Goal: Information Seeking & Learning: Find specific fact

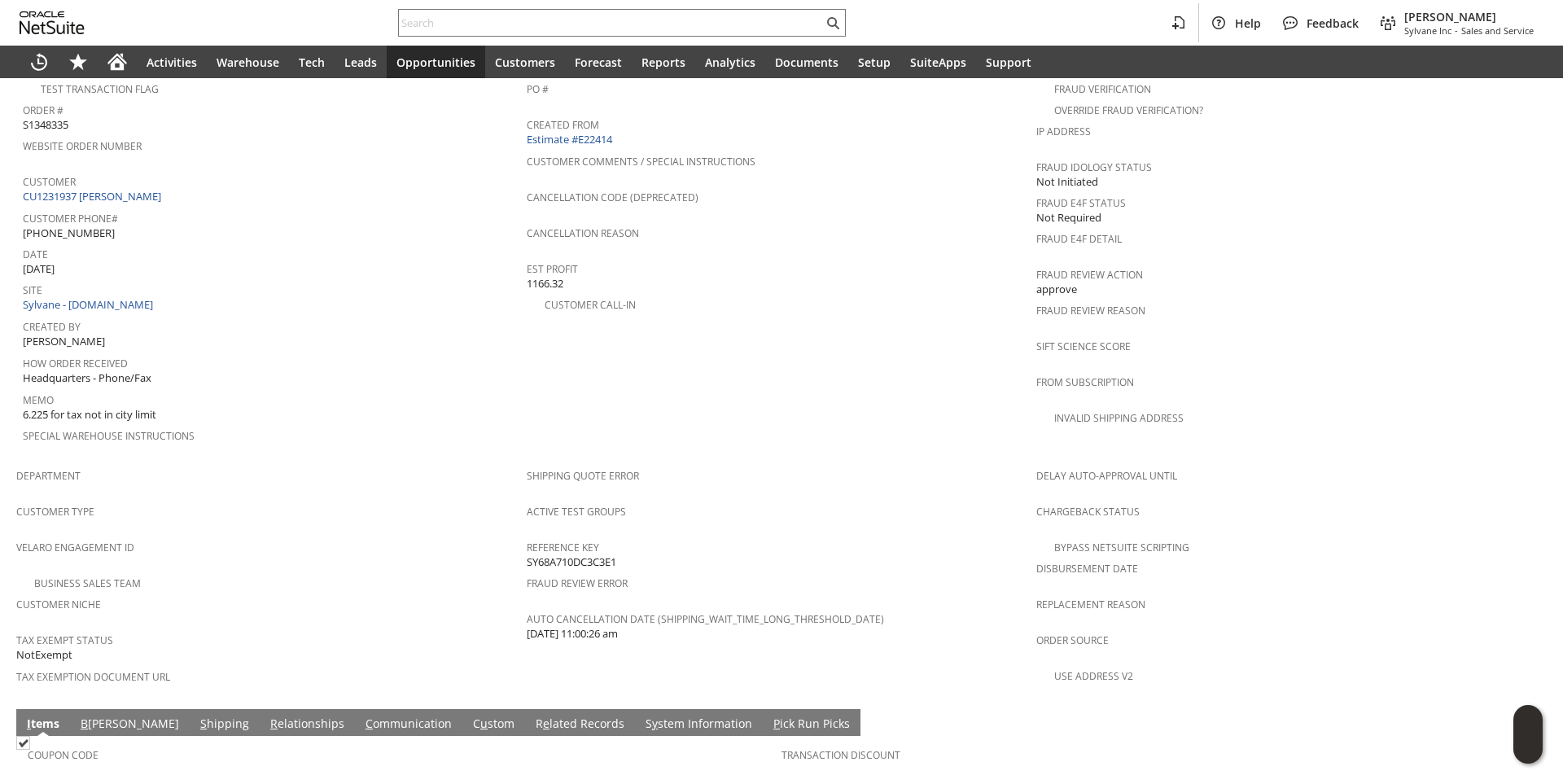
scroll to position [570, 0]
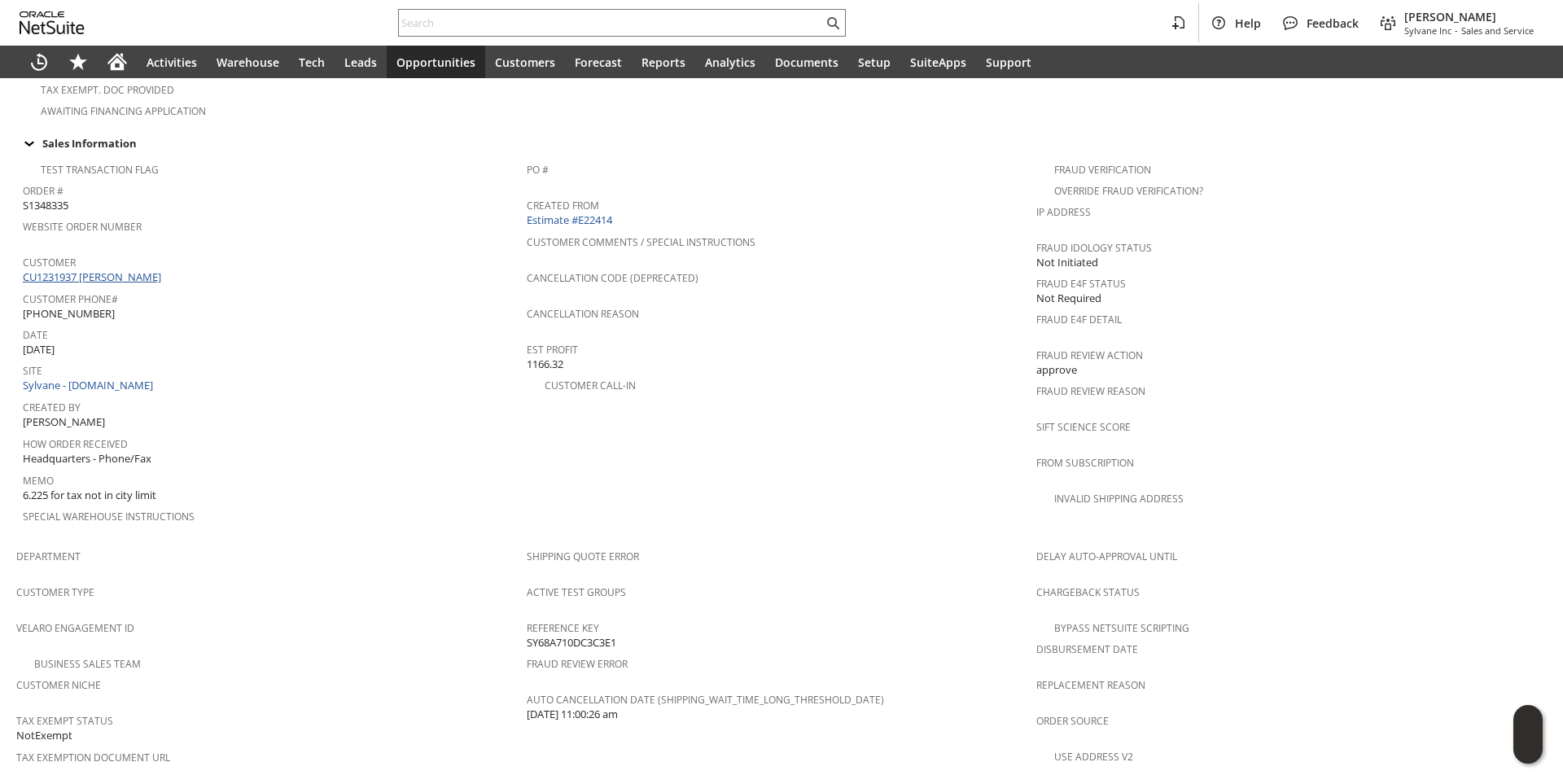
click at [141, 269] on link "CU1231937 William Kraus" at bounding box center [94, 276] width 143 height 15
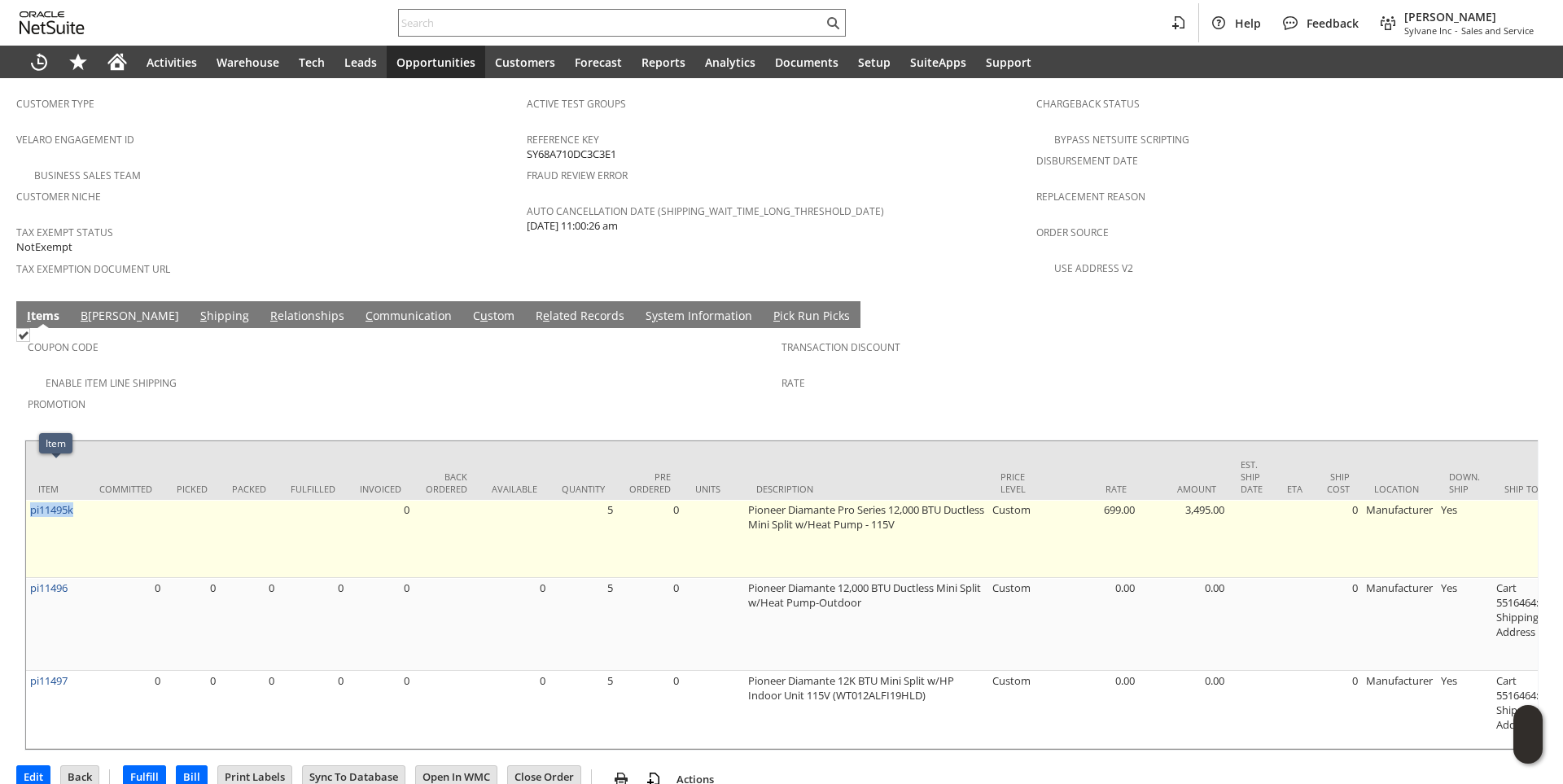
drag, startPoint x: 80, startPoint y: 474, endPoint x: 29, endPoint y: 474, distance: 51.0
click at [29, 500] on td "pi11495k" at bounding box center [56, 539] width 61 height 78
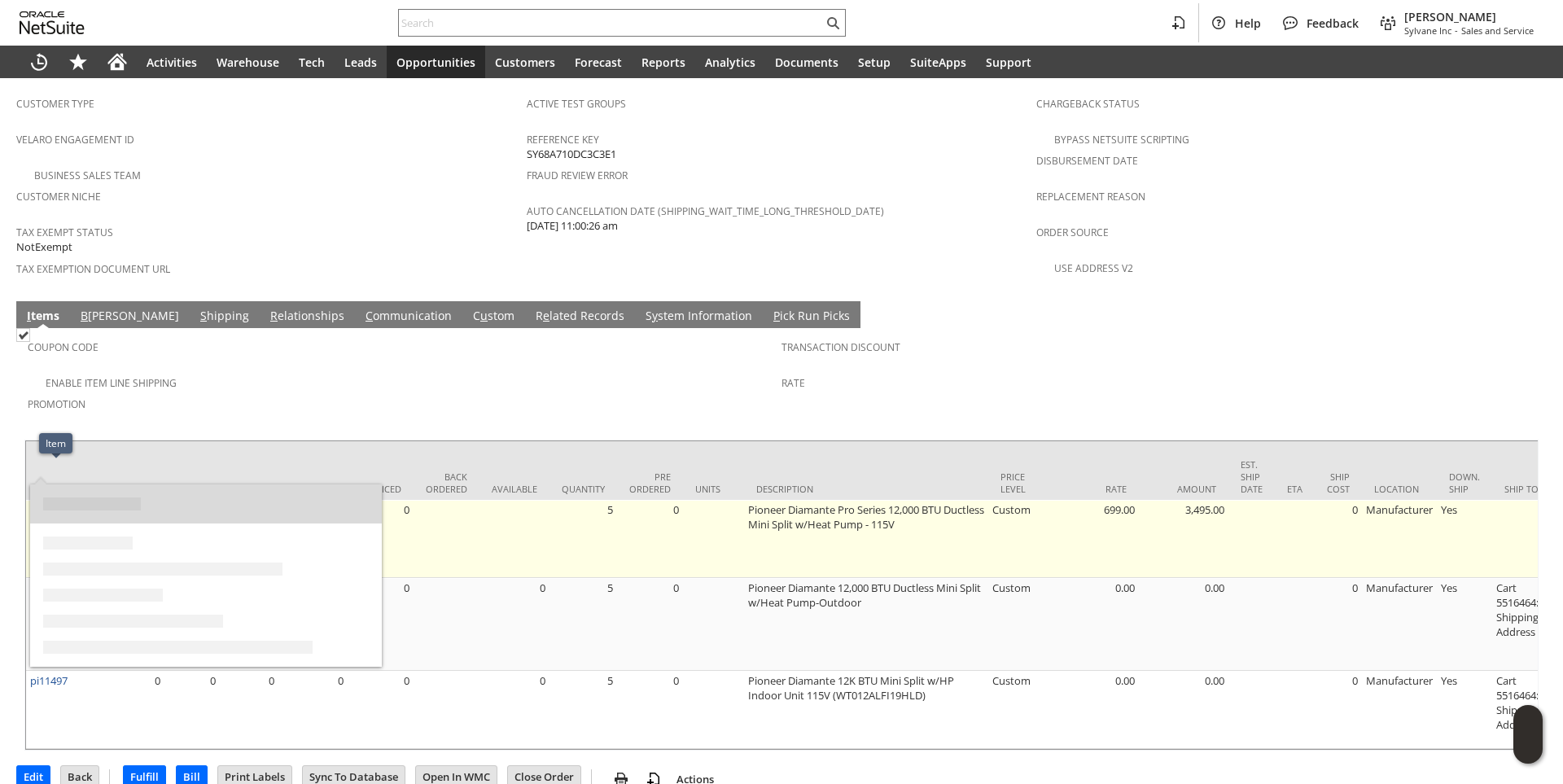
copy link "pi11495k"
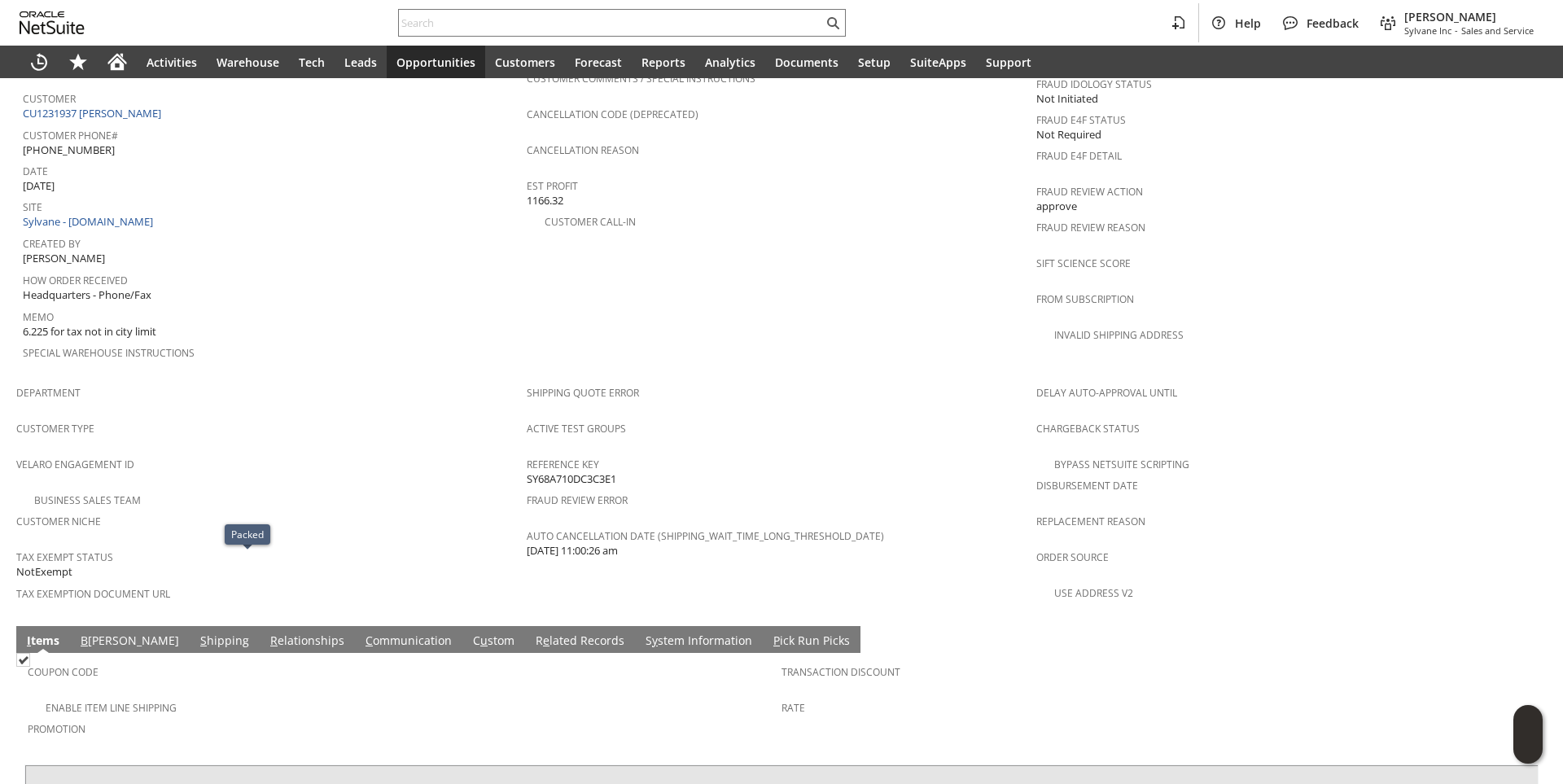
scroll to position [651, 0]
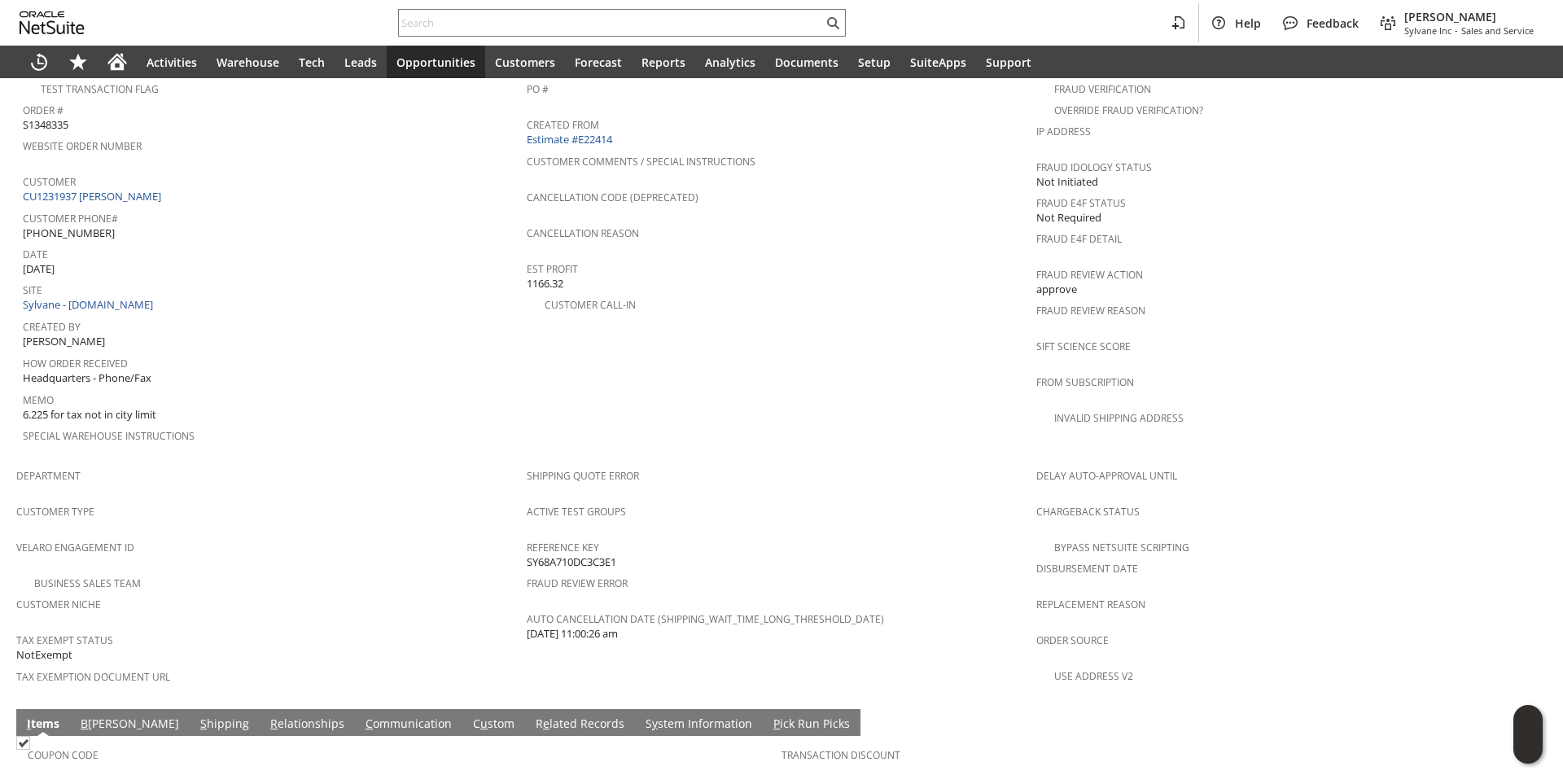
drag, startPoint x: 484, startPoint y: 445, endPoint x: 452, endPoint y: 435, distance: 33.5
click at [484, 464] on span "Department" at bounding box center [267, 474] width 502 height 19
click at [73, 226] on span "[PHONE_NUMBER]" at bounding box center [69, 233] width 92 height 15
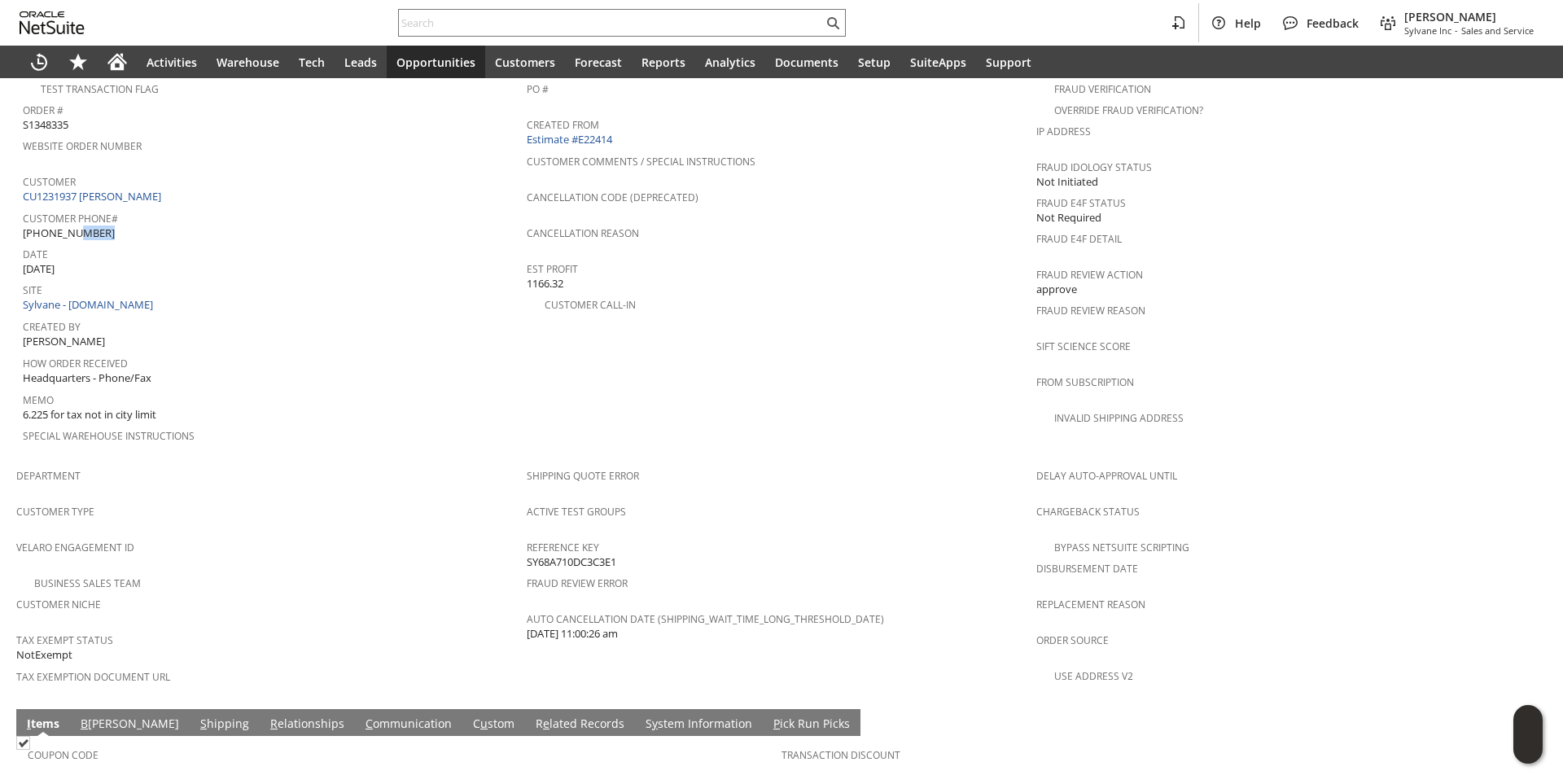
copy tbody "[PHONE_NUMBER]"
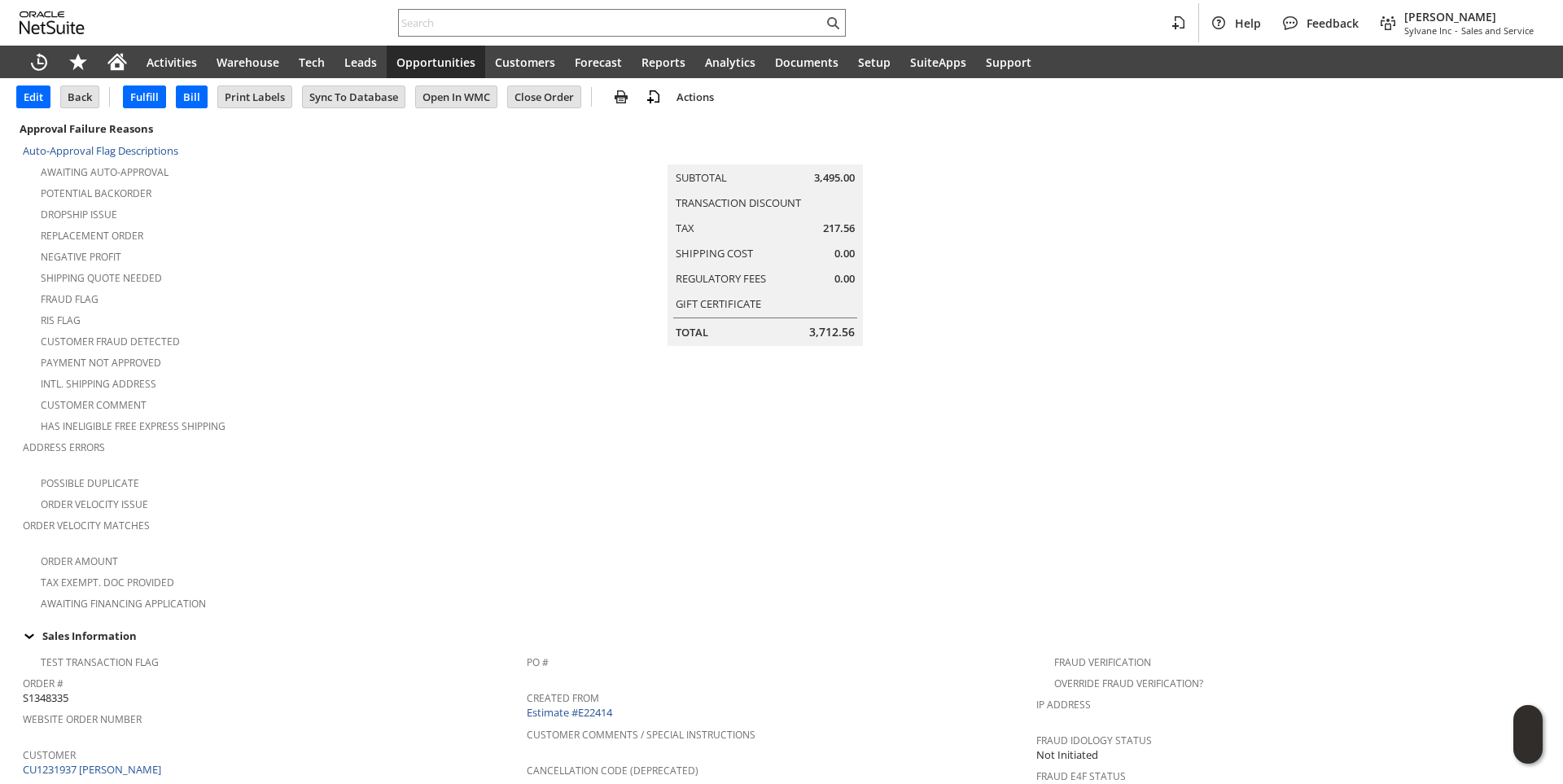
scroll to position [0, 0]
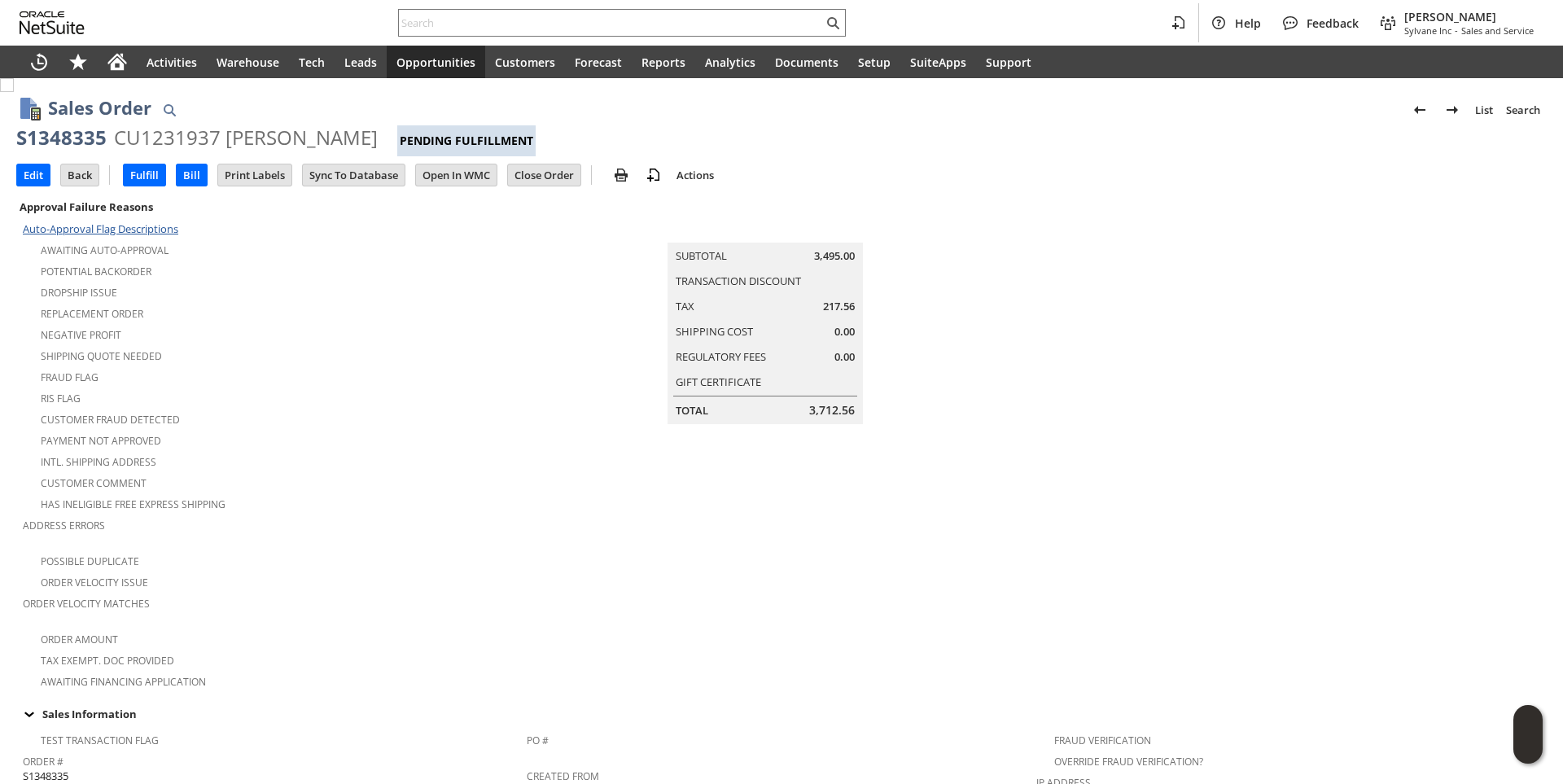
click at [41, 179] on input "Edit" at bounding box center [33, 174] width 32 height 21
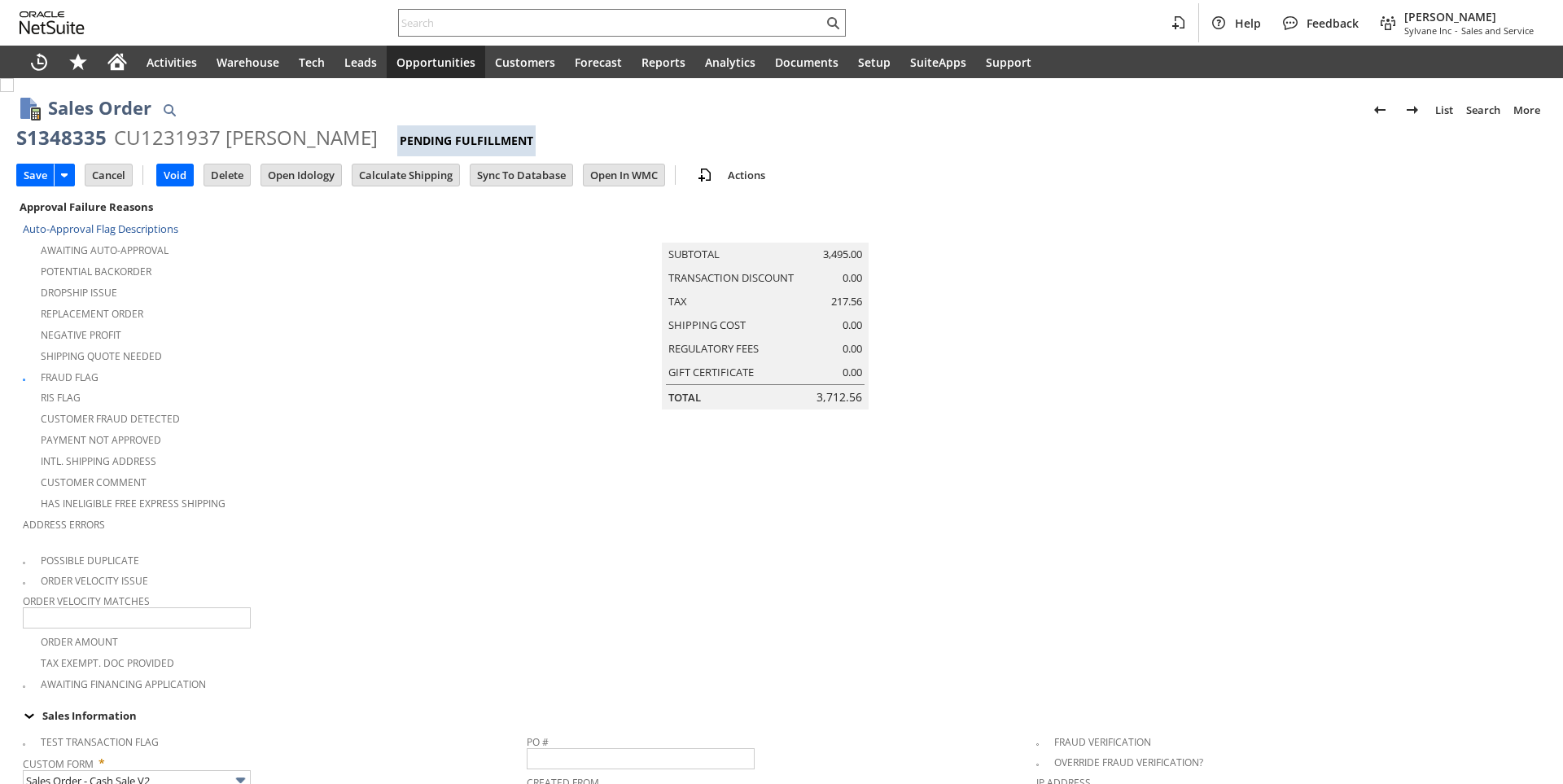
type input "Intelligent Recommendations¹⁰"
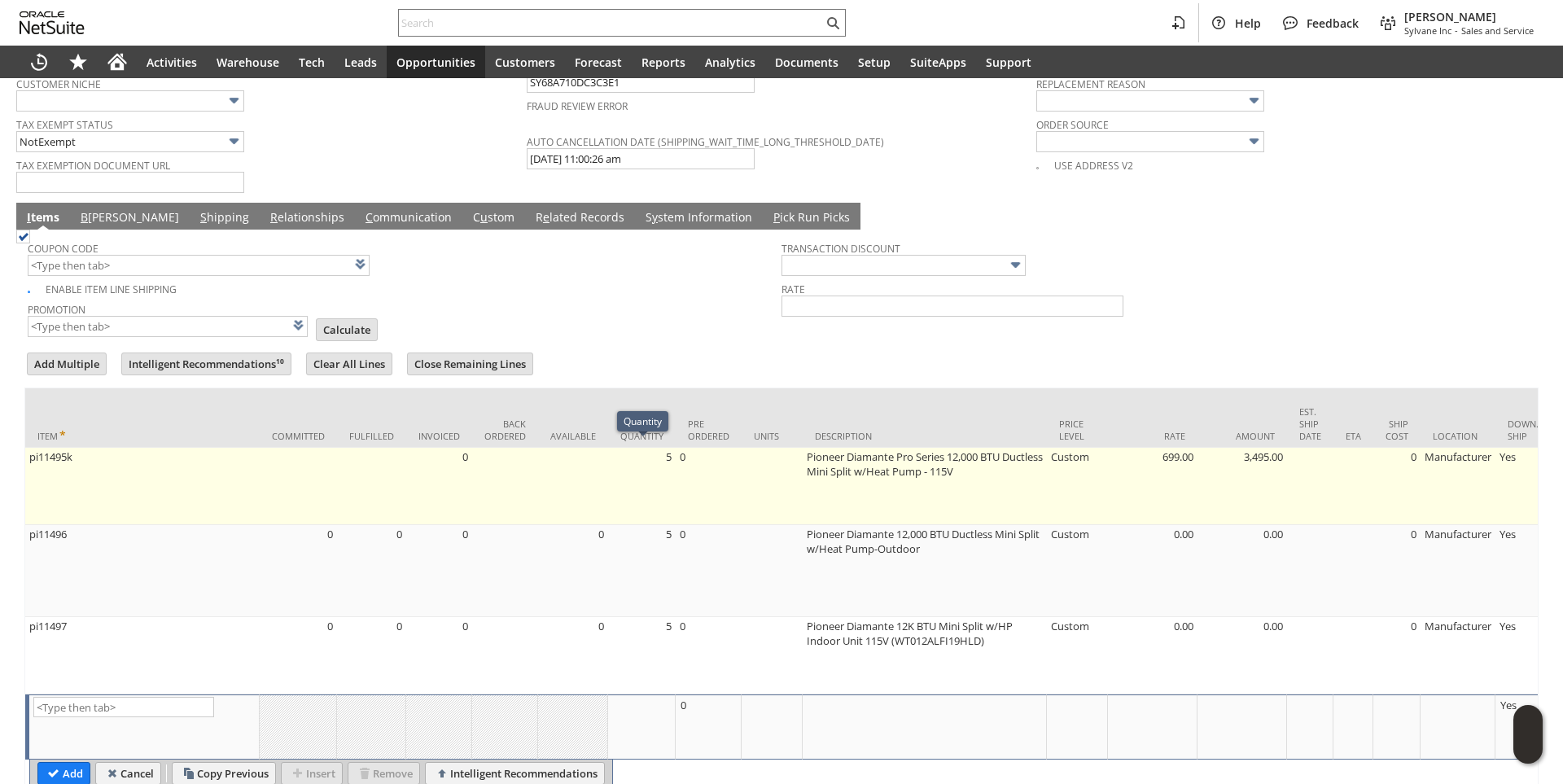
click at [671, 450] on td "5" at bounding box center [641, 486] width 68 height 77
type input "OK"
type input "Make Copy"
type input "5"
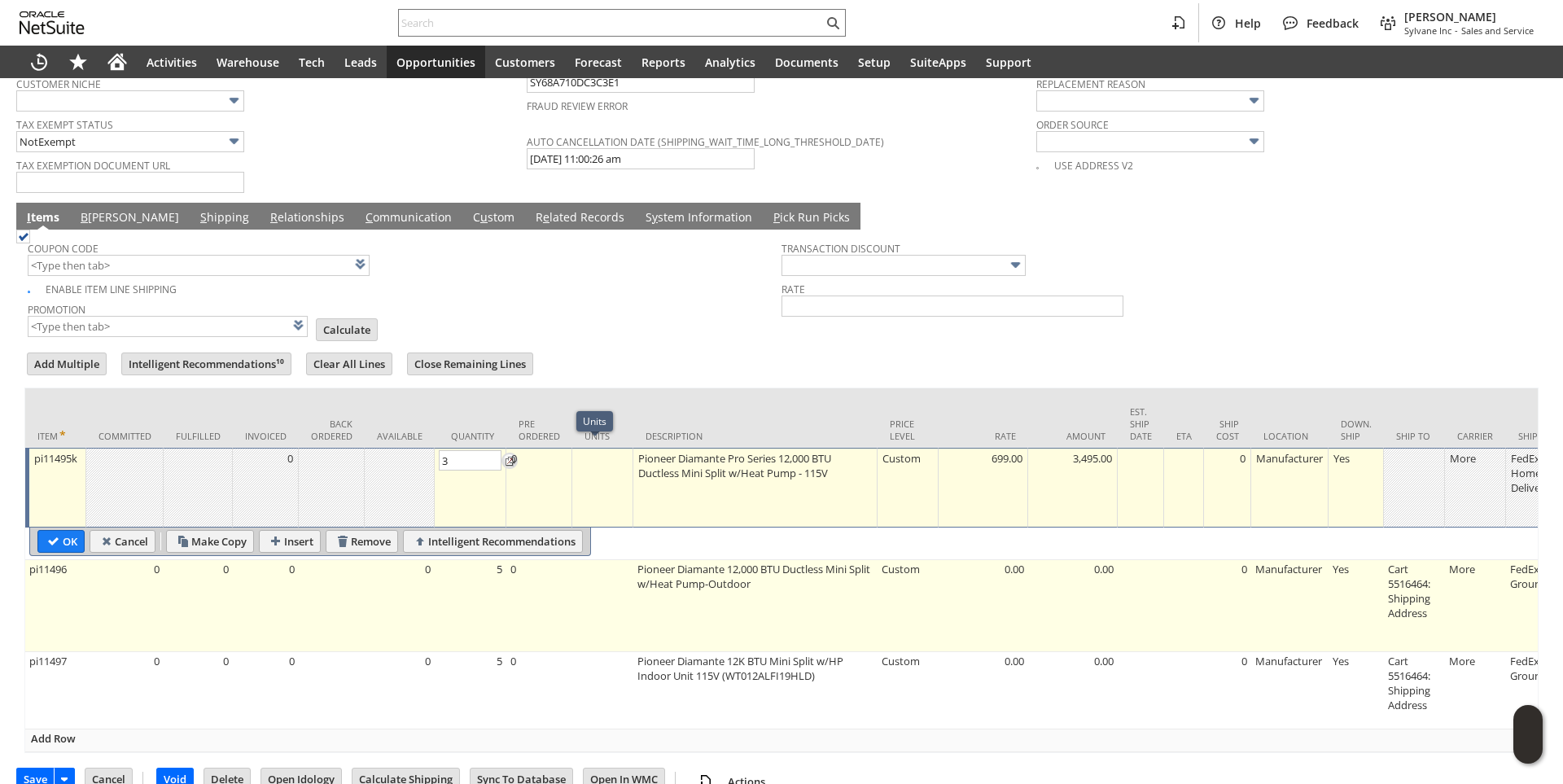
click at [483, 561] on body "Help Feedback Brock Bare Sylvane Inc - Sales and Service Activities Warehouse T…" at bounding box center [782, 392] width 1563 height 784
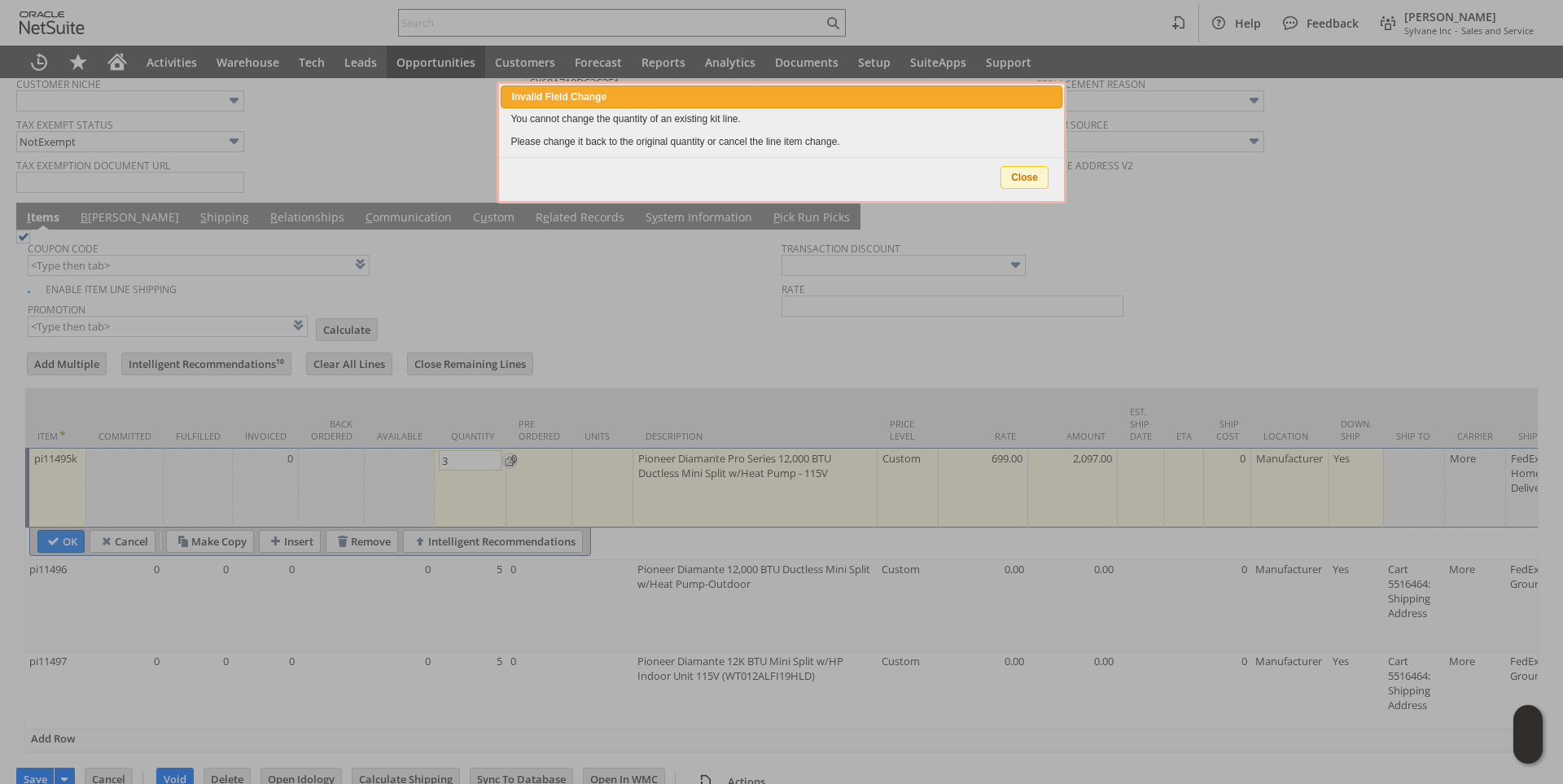
drag, startPoint x: 1038, startPoint y: 177, endPoint x: 779, endPoint y: 363, distance: 318.9
click at [1036, 177] on span "Close" at bounding box center [1024, 177] width 46 height 21
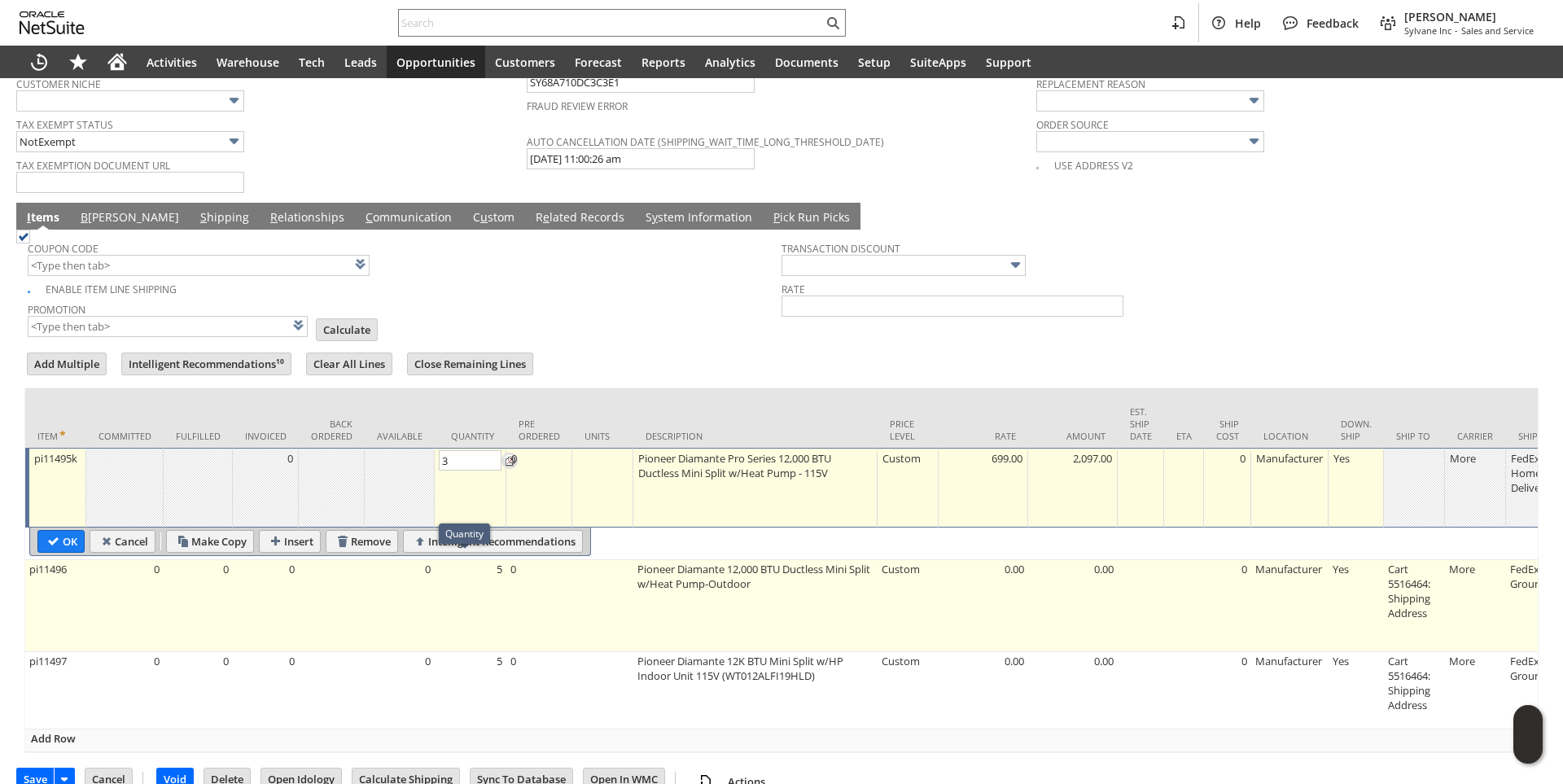
click at [475, 564] on td "5" at bounding box center [470, 606] width 72 height 92
type input "5"
type input "OK"
type input "Make Copy"
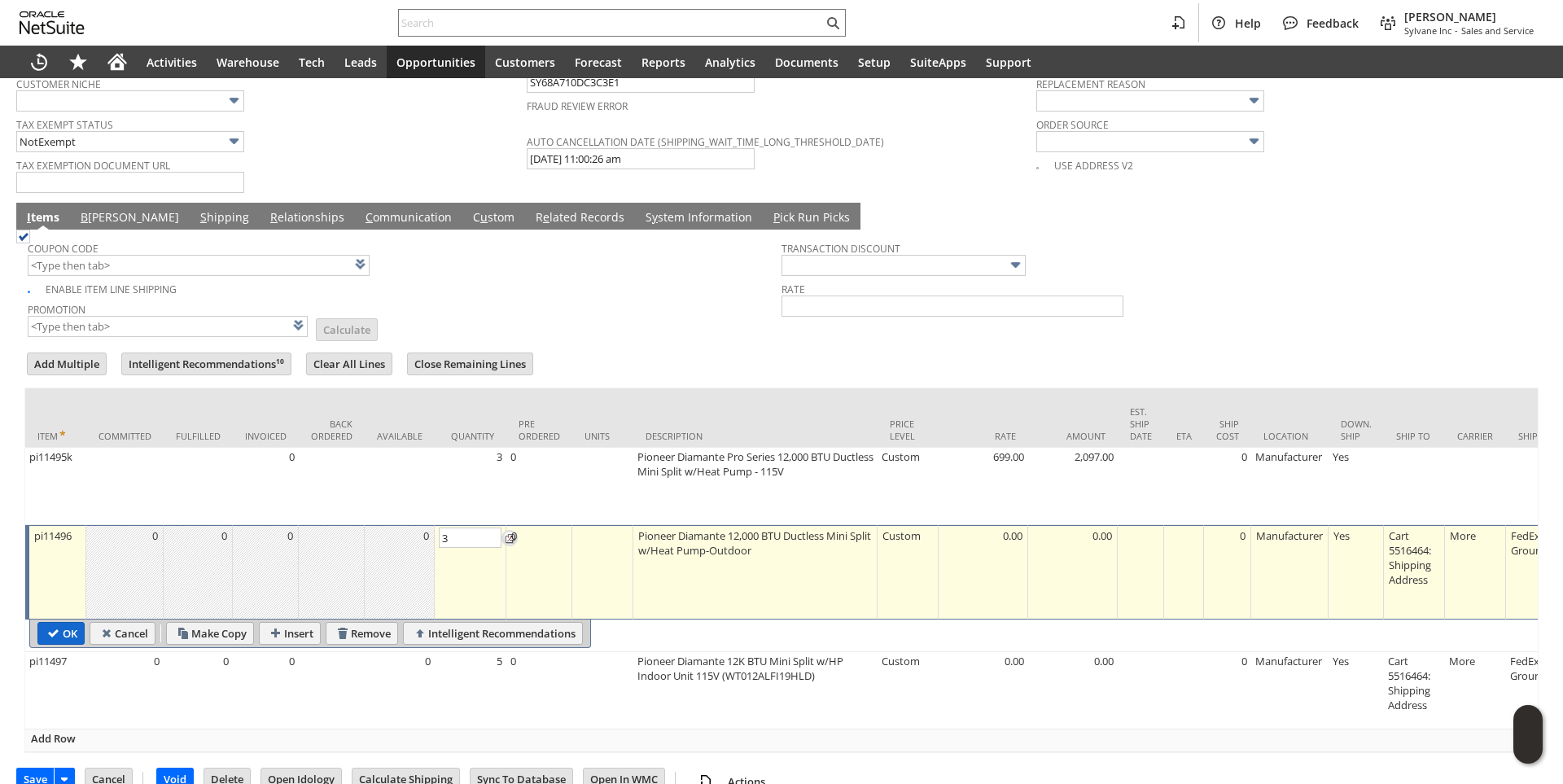
type input "3"
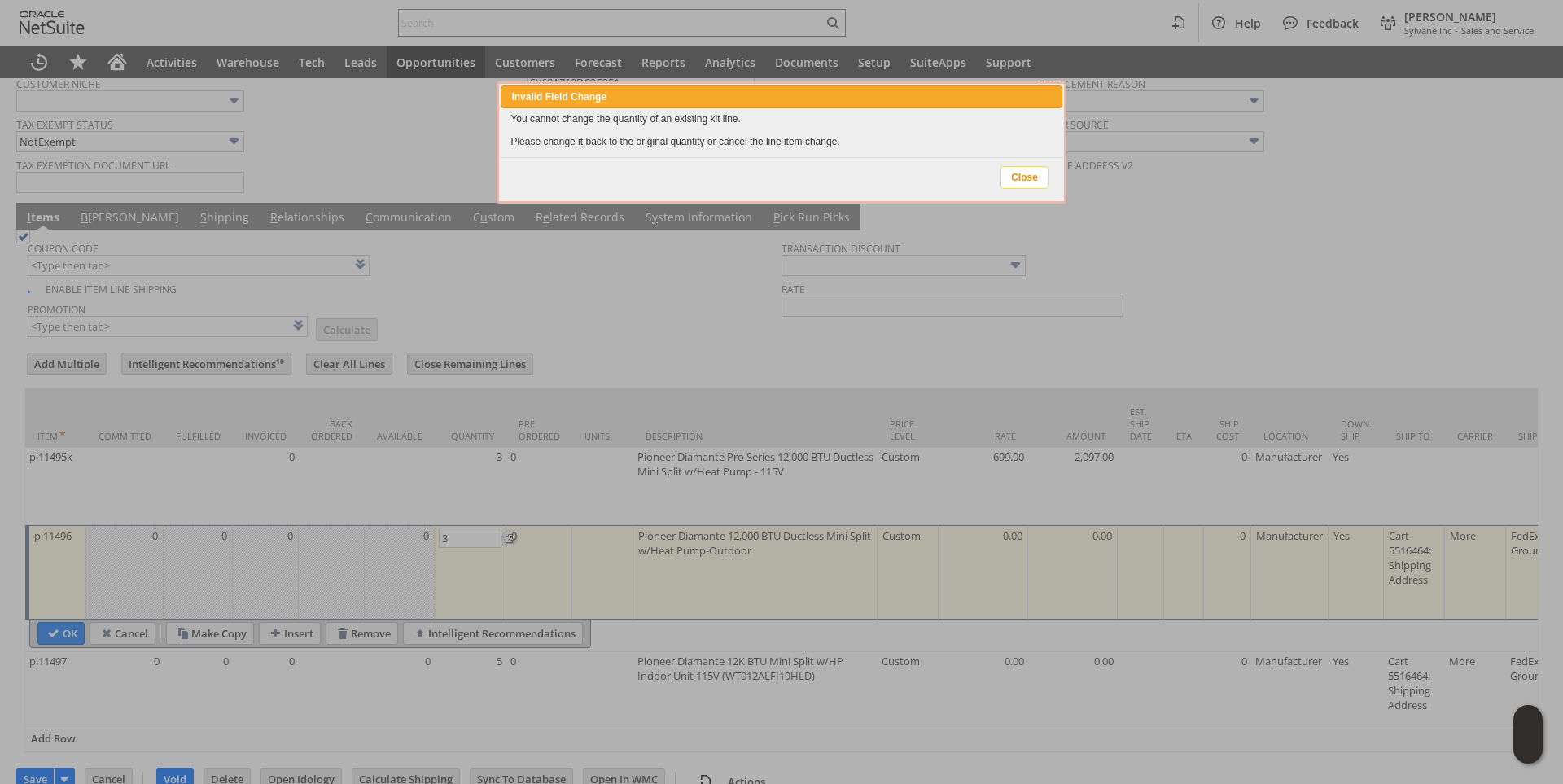
click at [1039, 173] on span "Close" at bounding box center [1024, 177] width 46 height 21
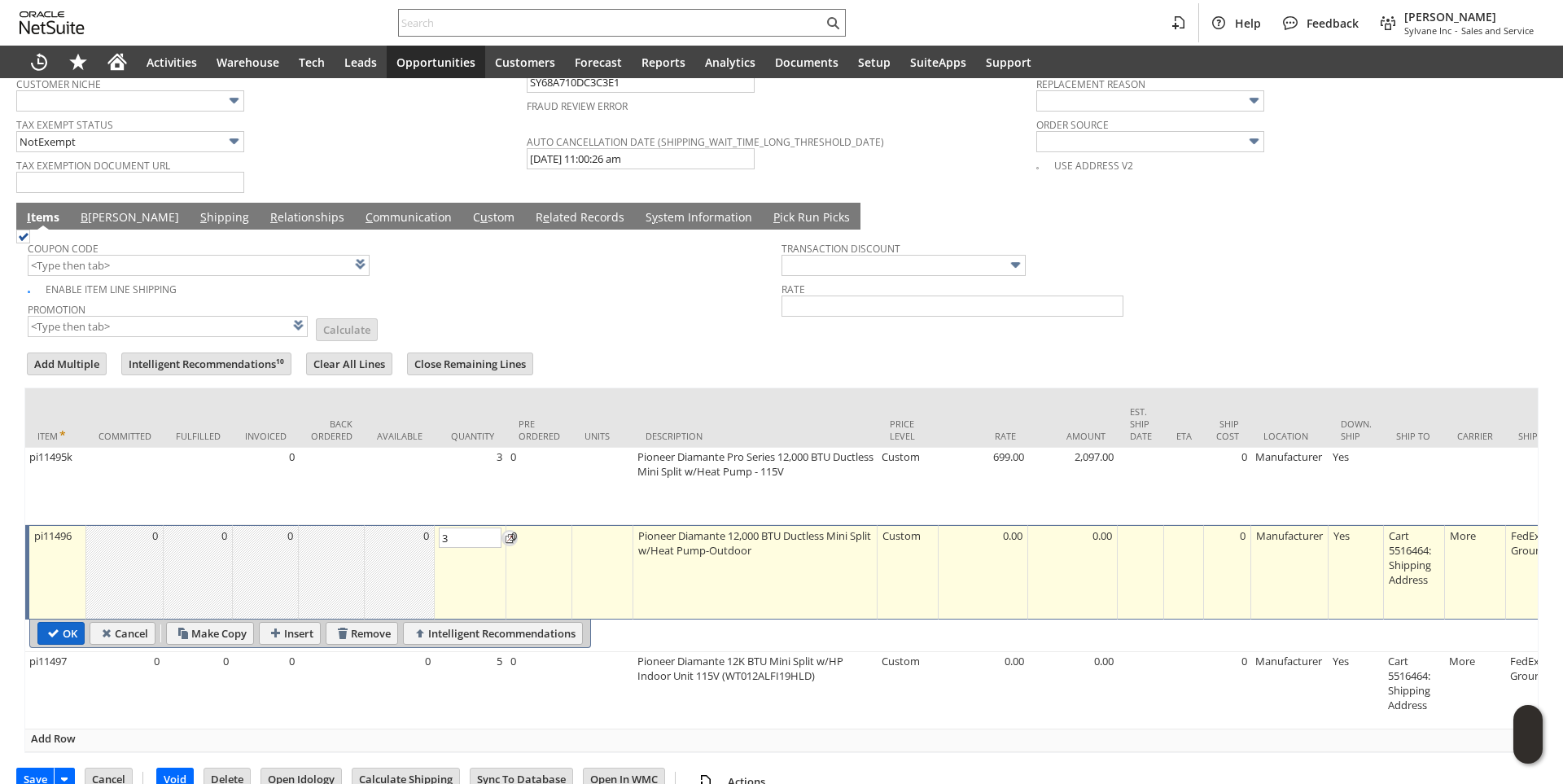
click at [59, 631] on input "OK" at bounding box center [61, 633] width 45 height 21
type input "Add"
type input "Copy Previous"
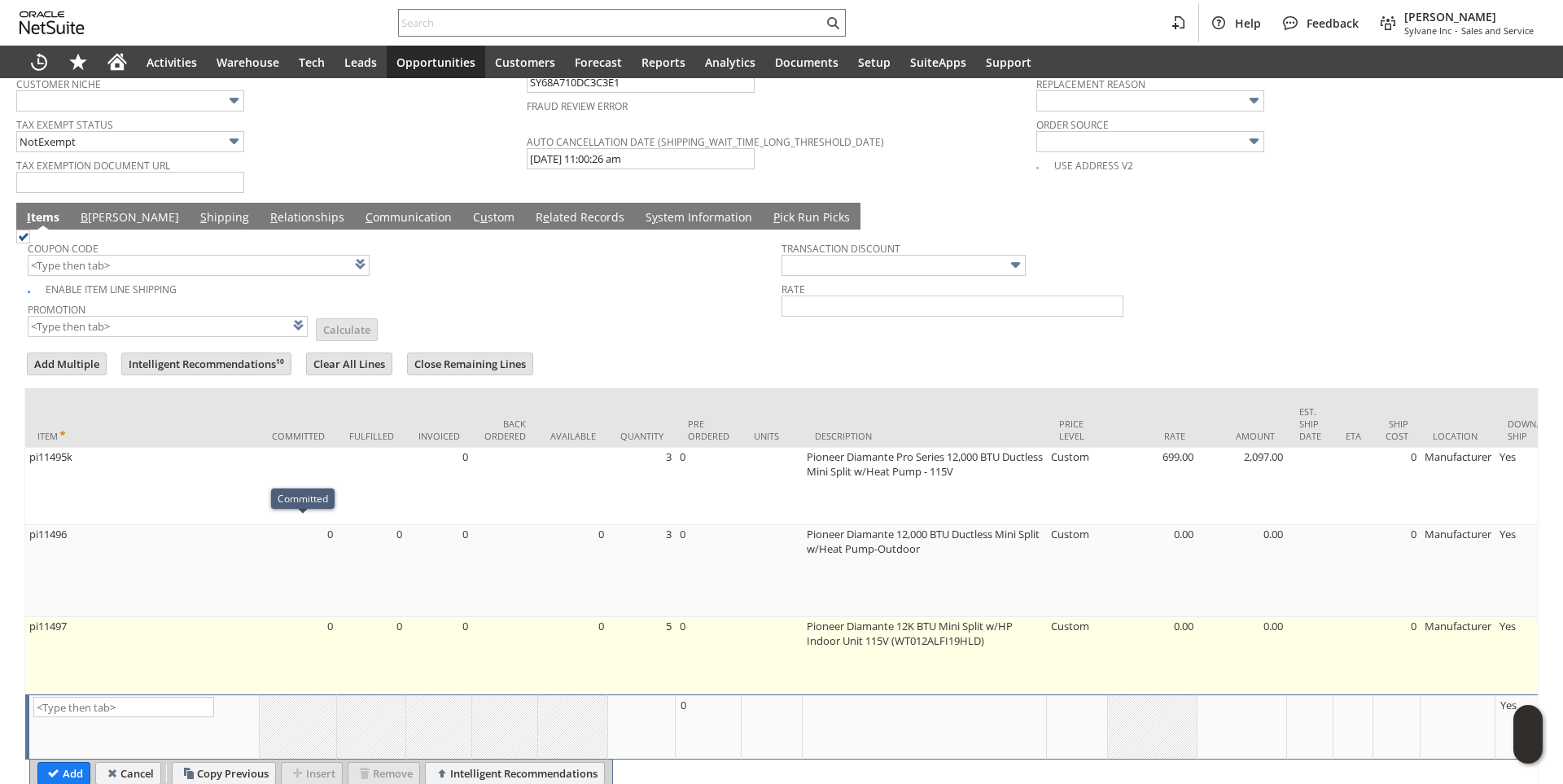
click at [666, 634] on td "5" at bounding box center [641, 656] width 68 height 77
type input "5"
type input "OK"
type input "Make Copy"
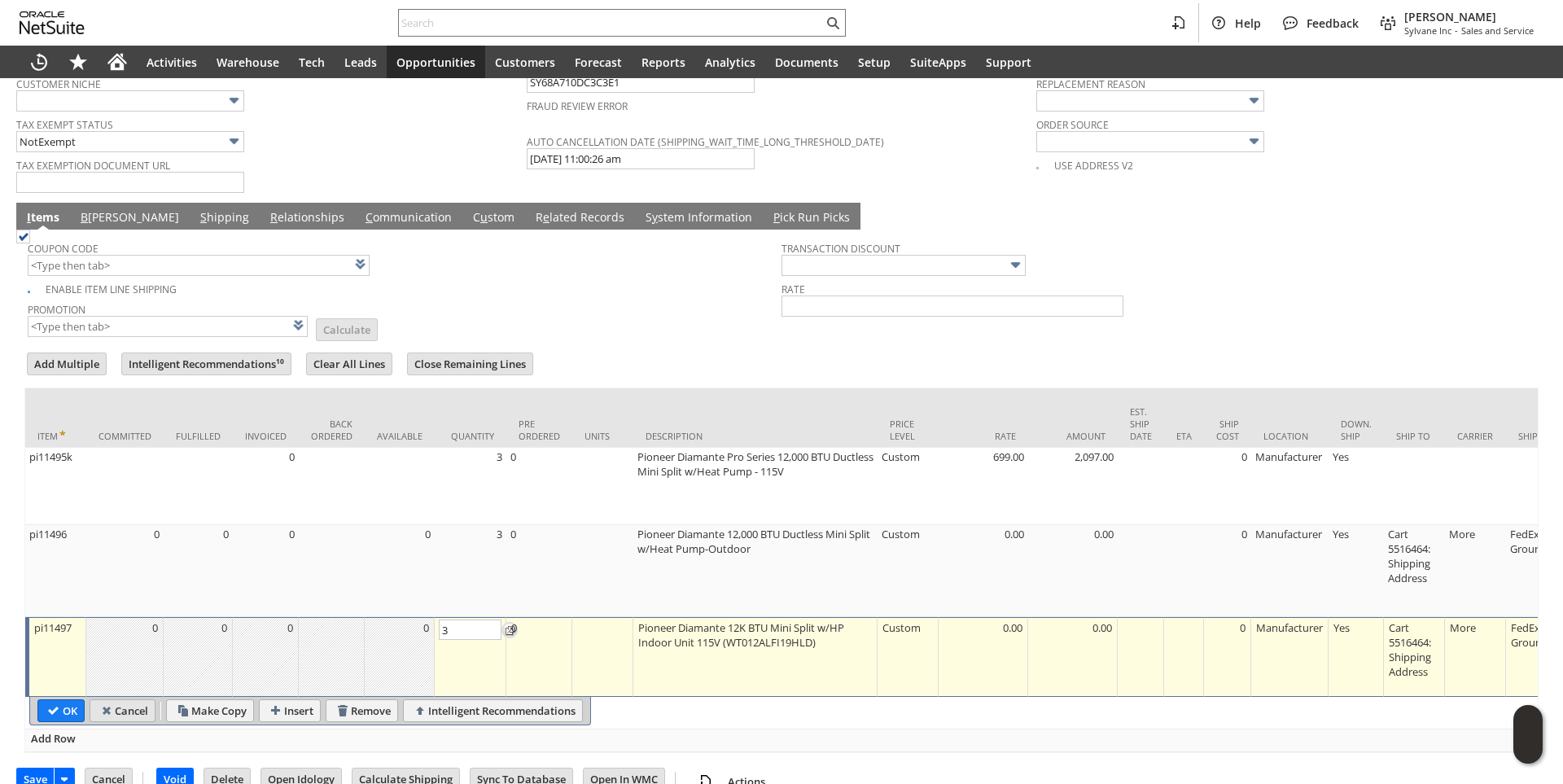
type input "3"
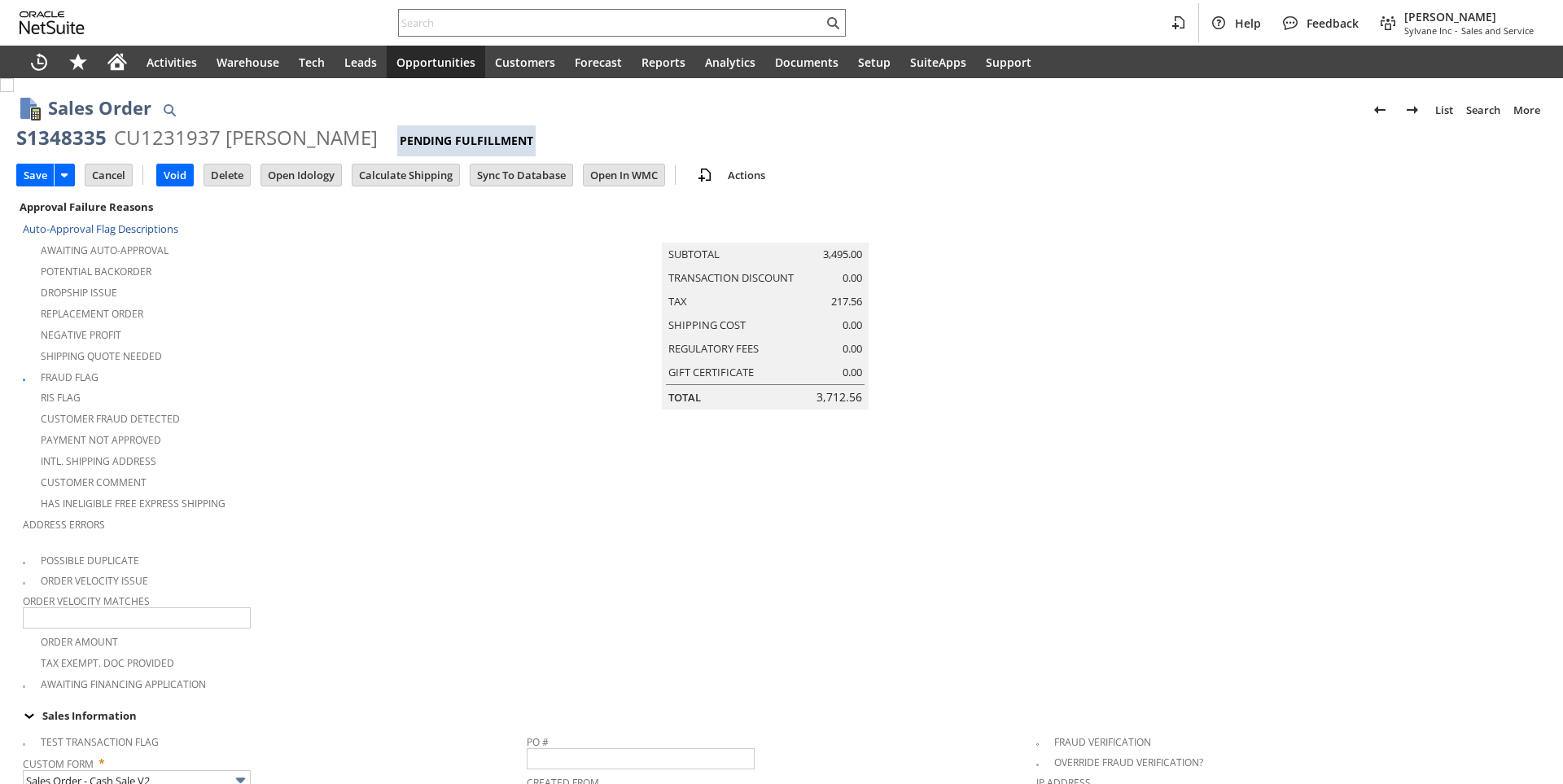
type input "Intelligent Recommendations¹⁰"
click at [105, 171] on input "Cancel" at bounding box center [109, 174] width 46 height 21
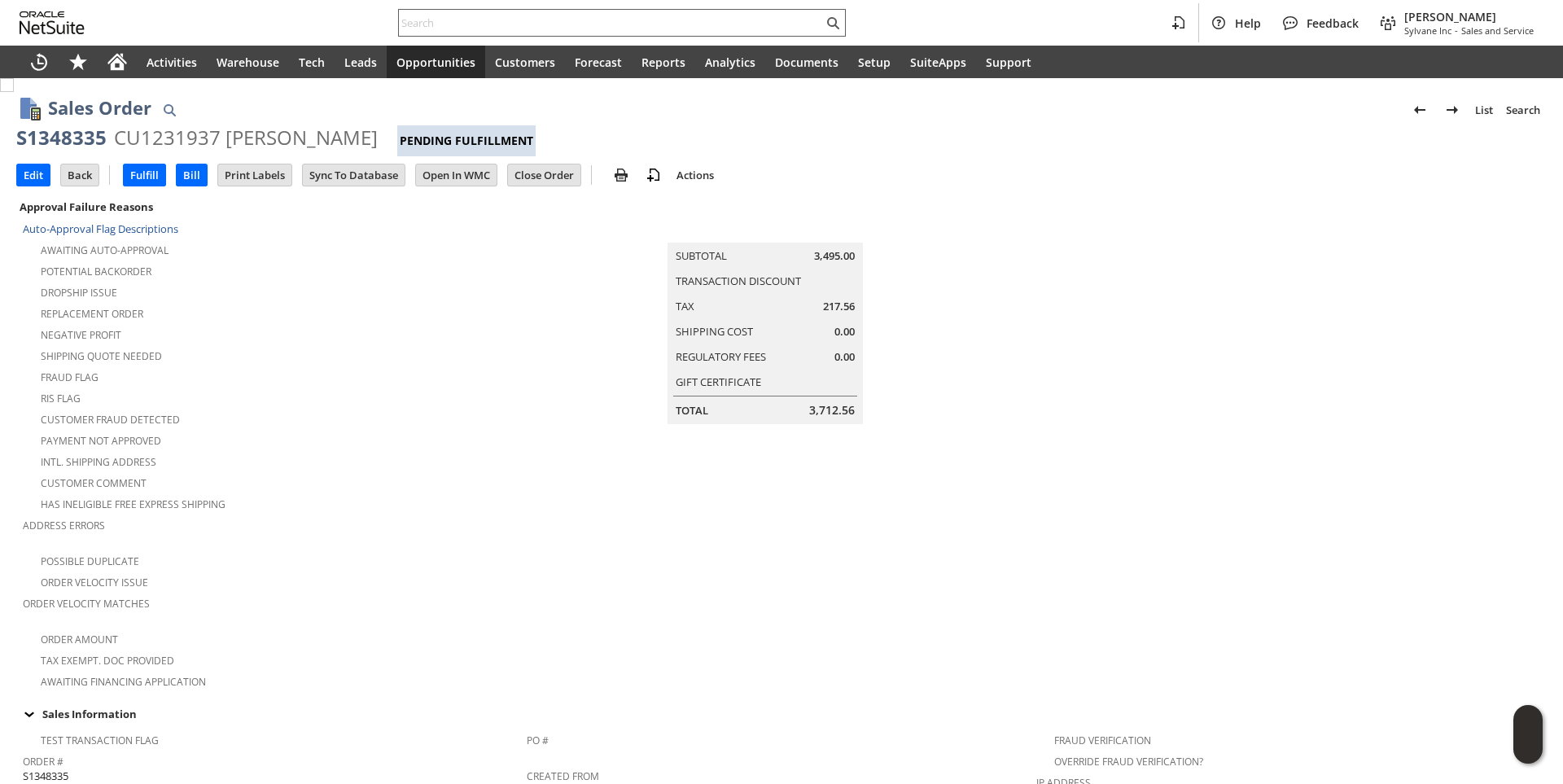
click at [463, 15] on input "text" at bounding box center [610, 22] width 424 height 20
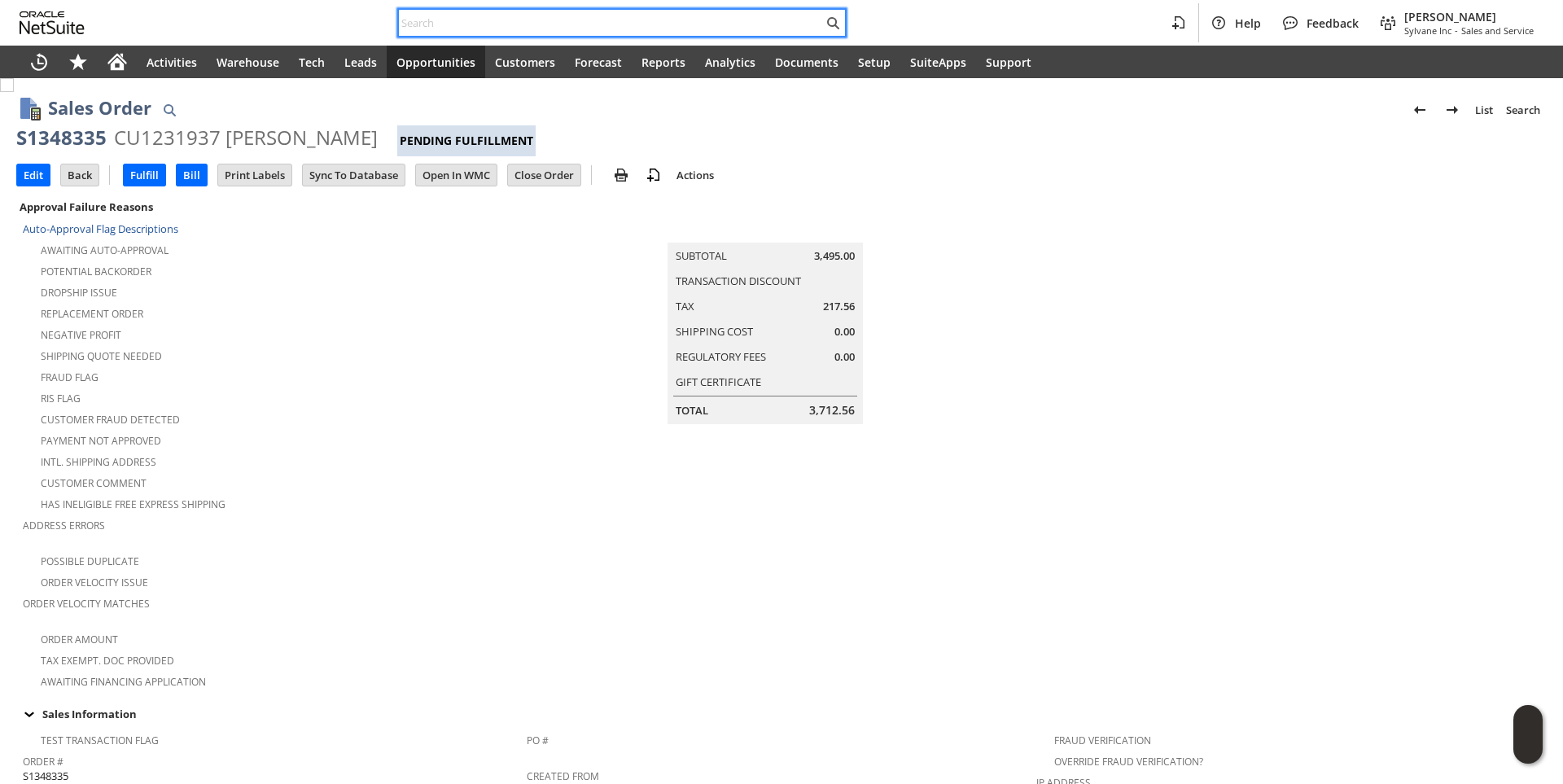
paste input "5047776370"
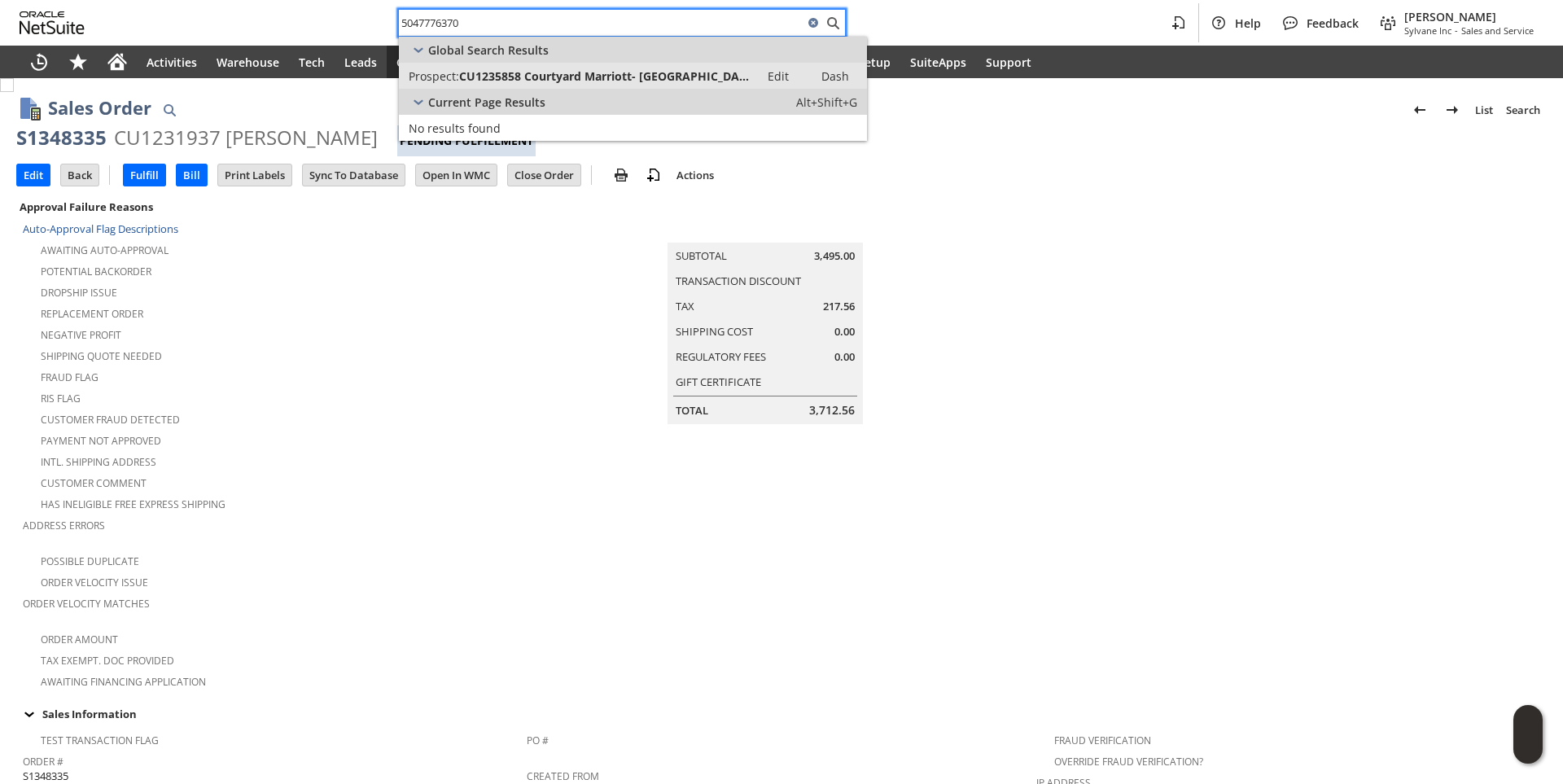
type input "5047776370"
click at [504, 80] on span "CU1235858 Courtyard Marriott- Baton Rouge South" at bounding box center [605, 76] width 291 height 15
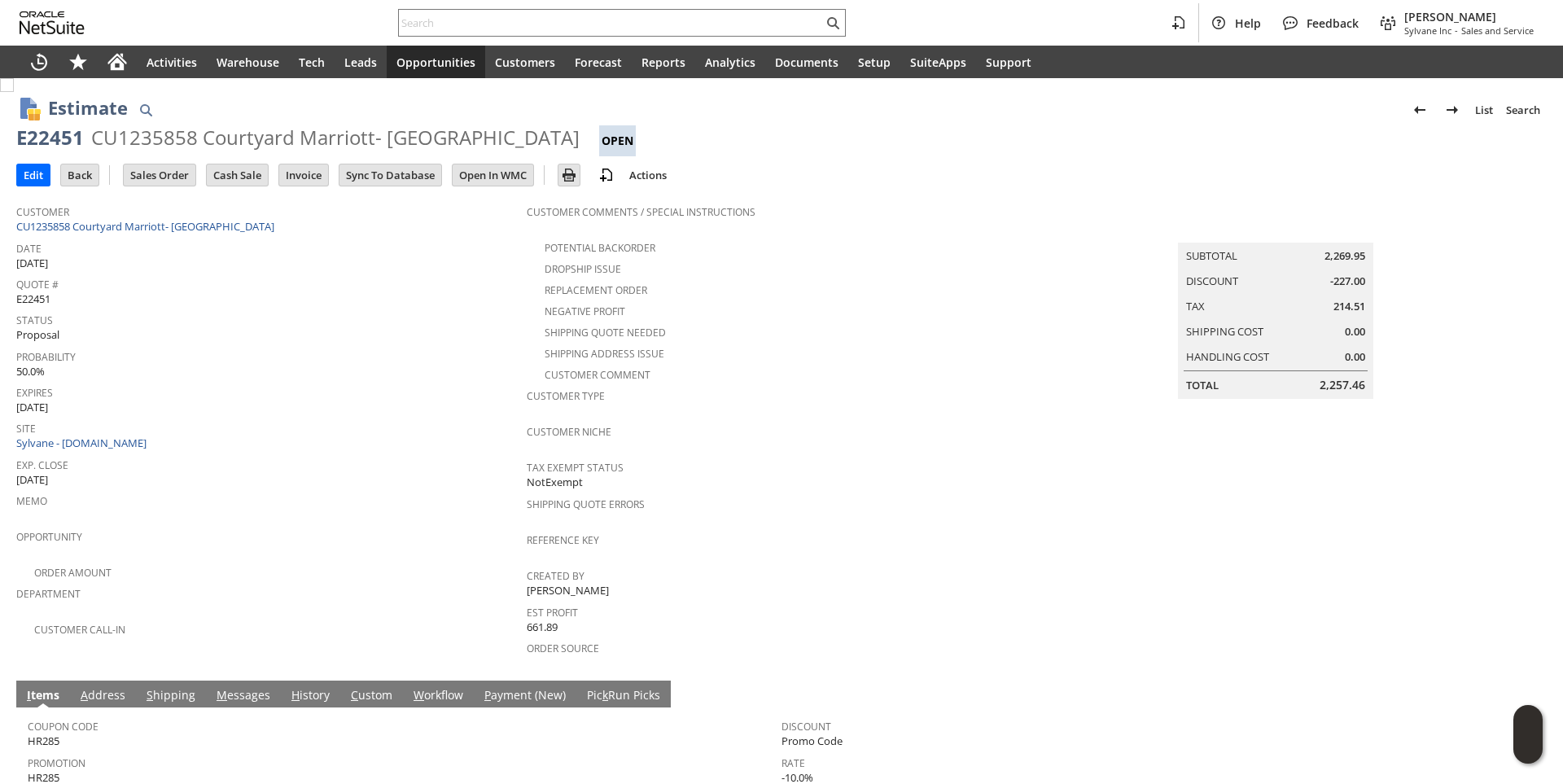
scroll to position [209, 0]
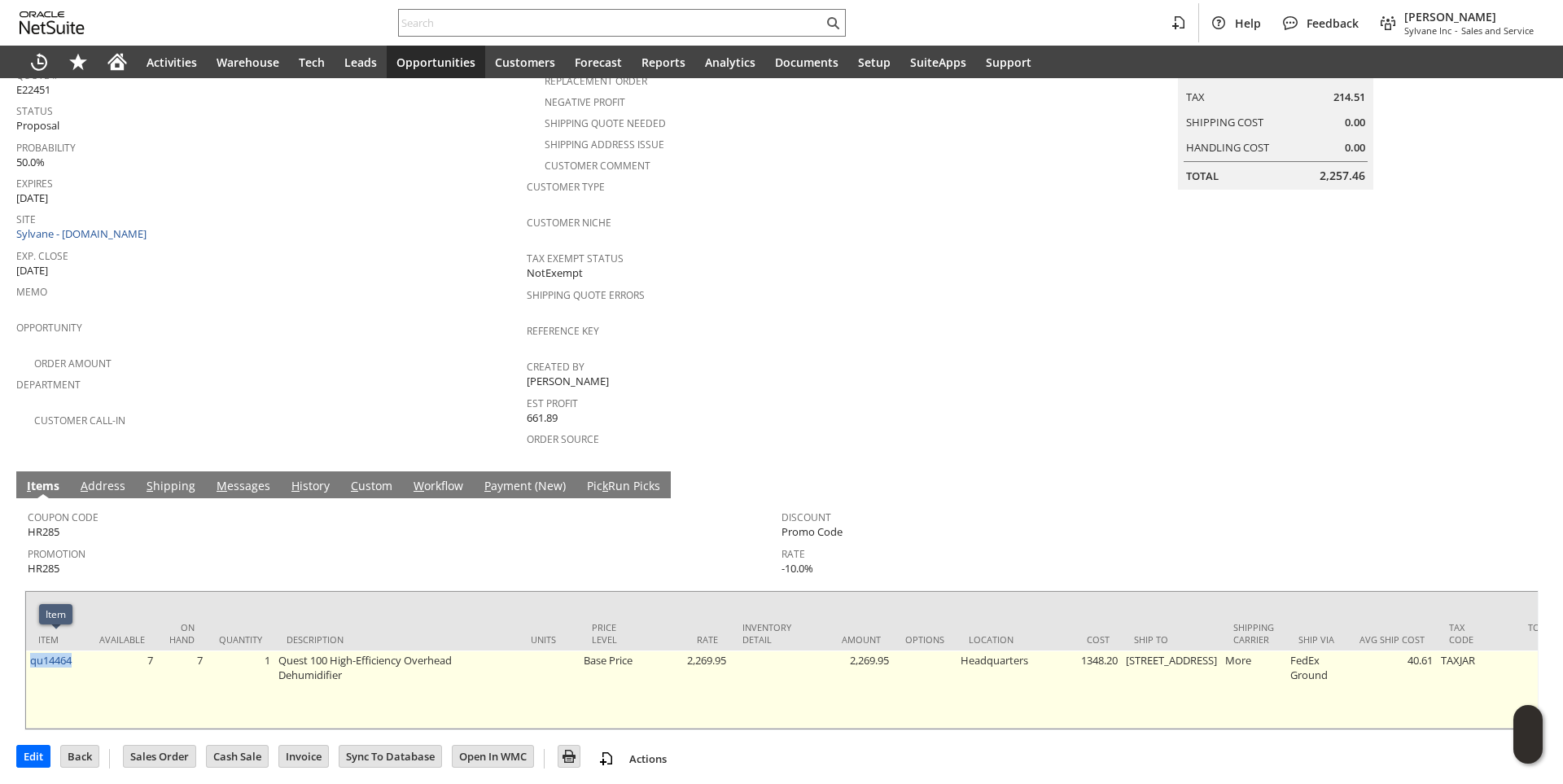
drag, startPoint x: 78, startPoint y: 643, endPoint x: 28, endPoint y: 643, distance: 50.0
click at [28, 651] on td "qu14464" at bounding box center [56, 689] width 61 height 78
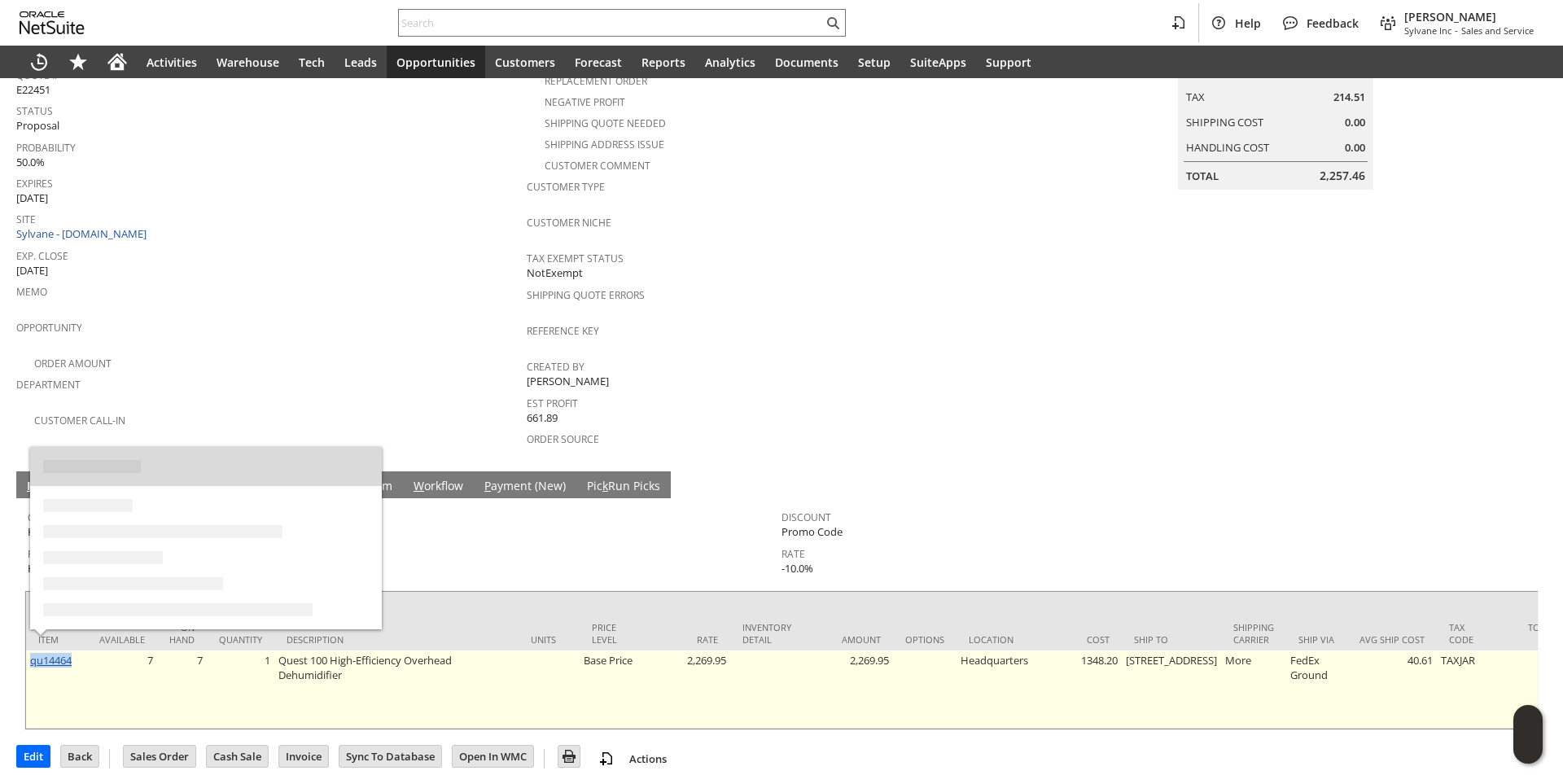
copy link "qu14464"
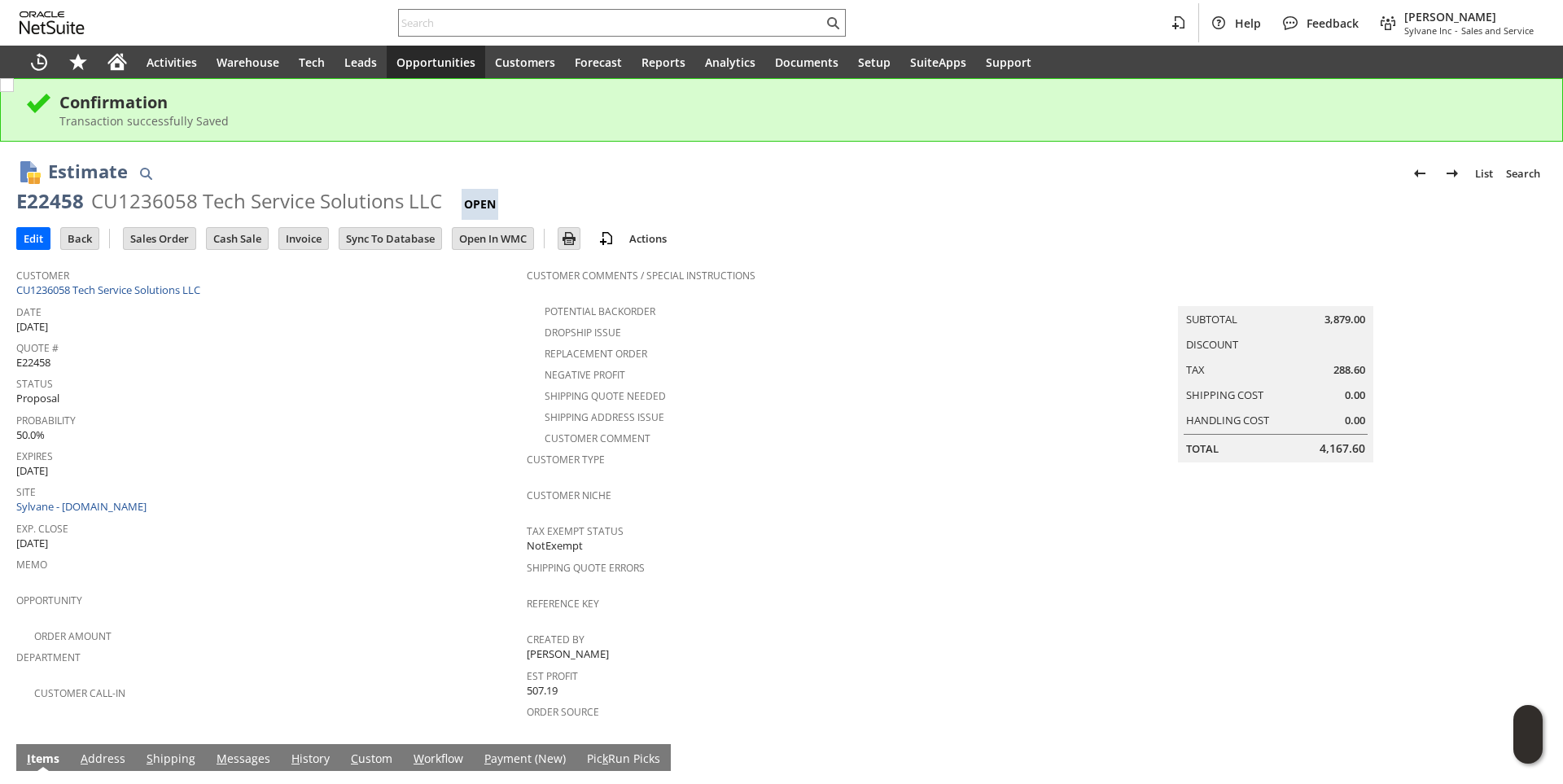
scroll to position [244, 0]
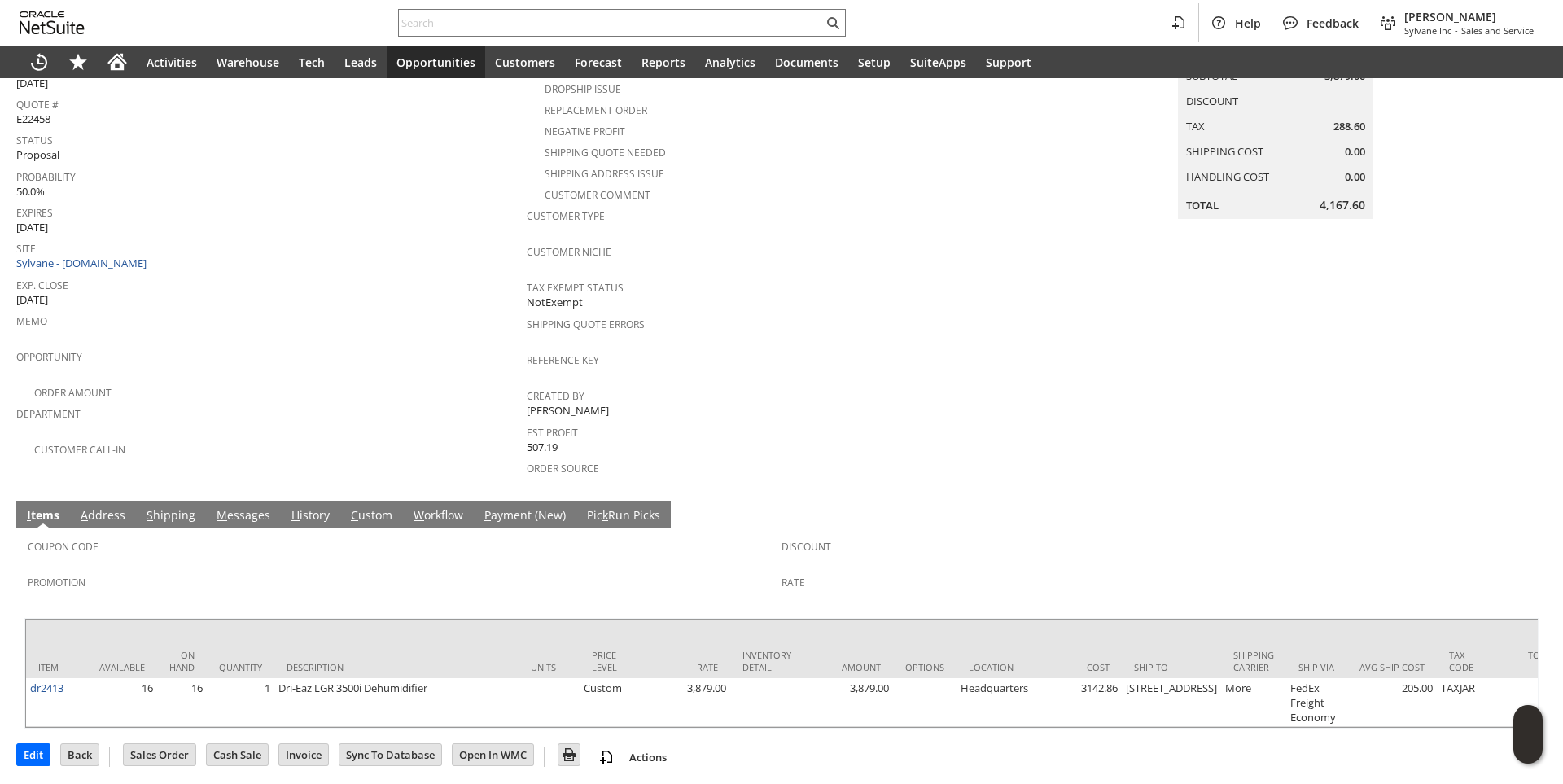
click at [153, 507] on link "S hipping" at bounding box center [171, 516] width 57 height 18
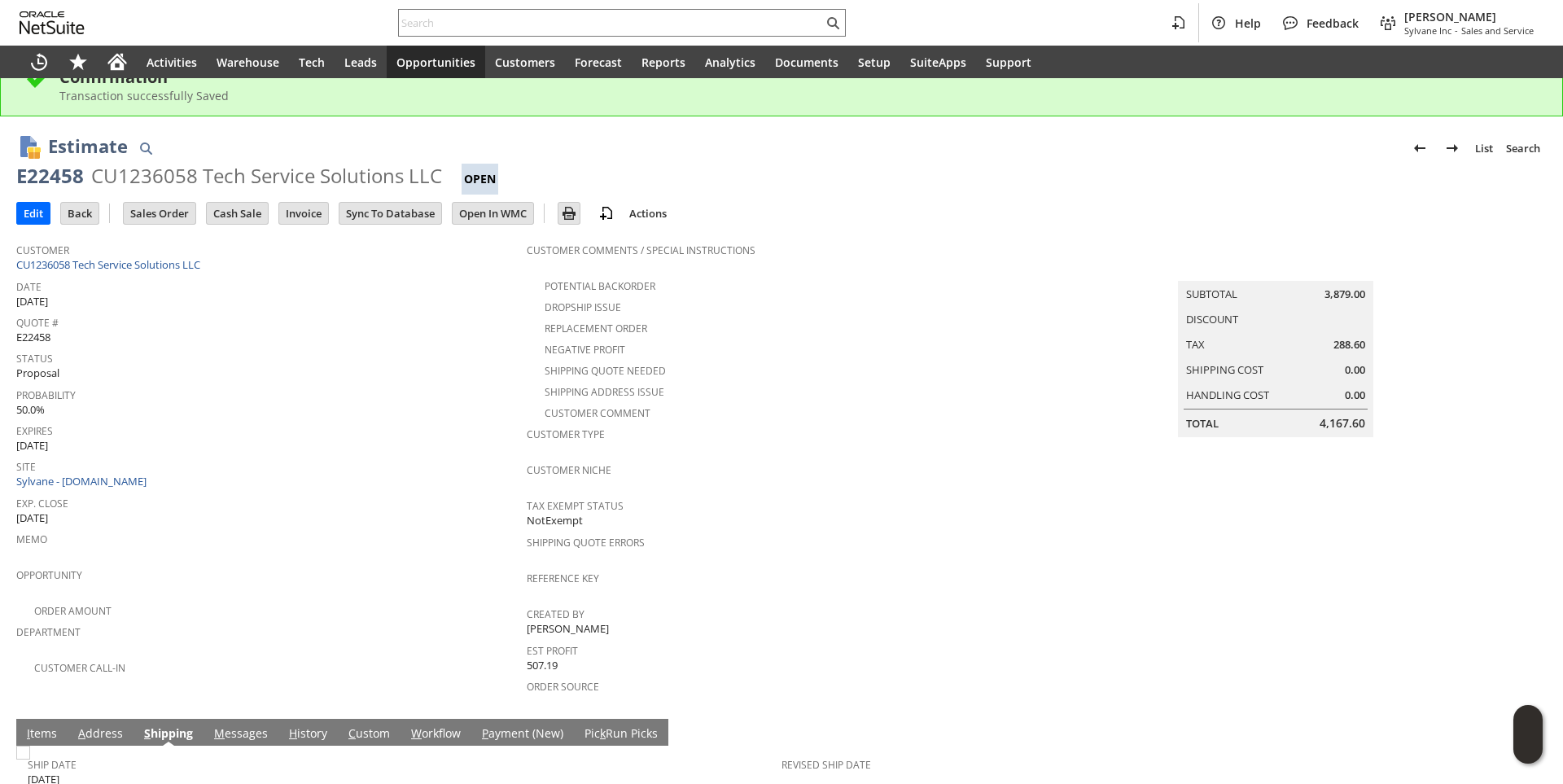
scroll to position [0, 0]
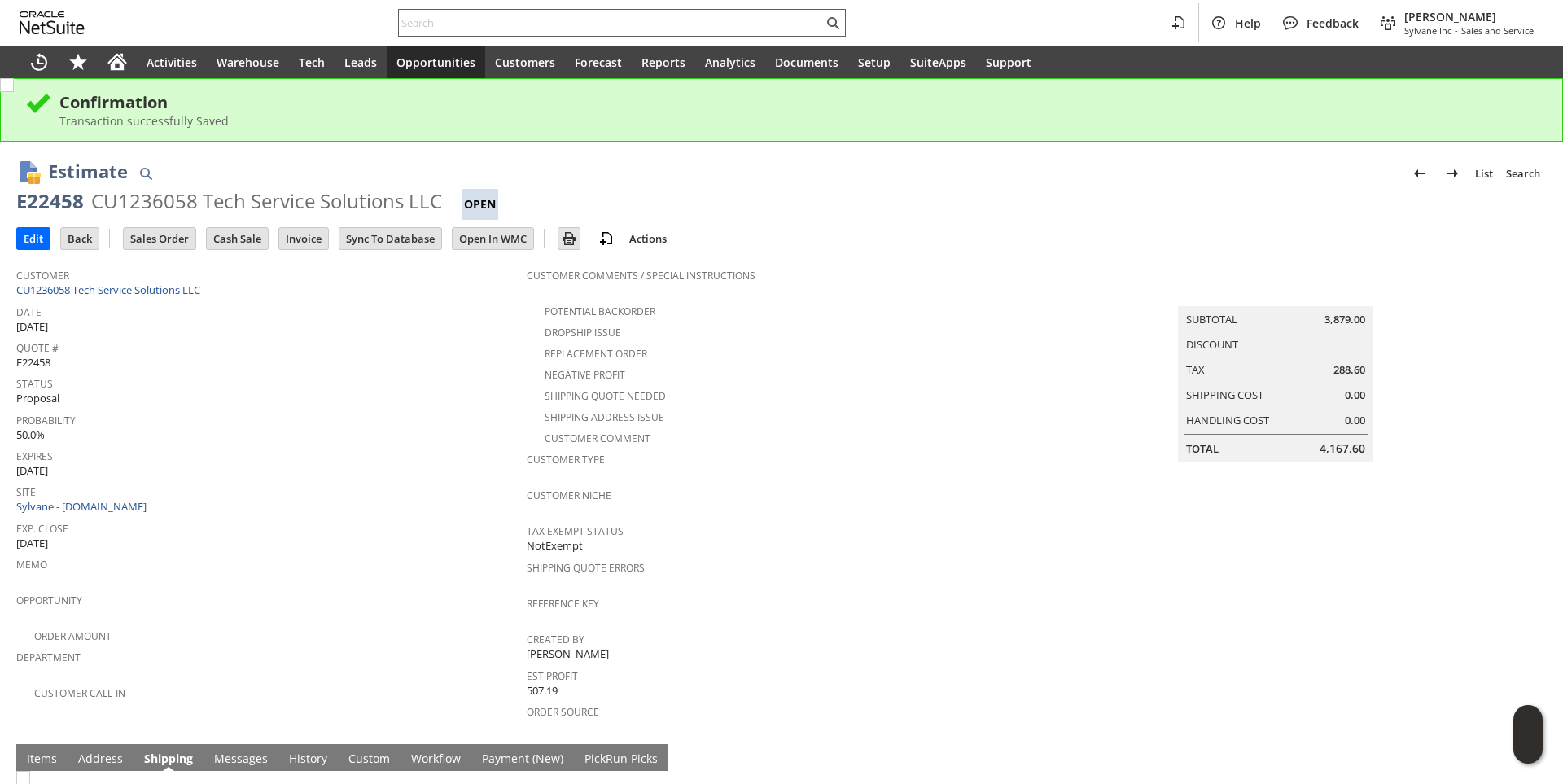
click at [481, 31] on input "text" at bounding box center [610, 22] width 424 height 20
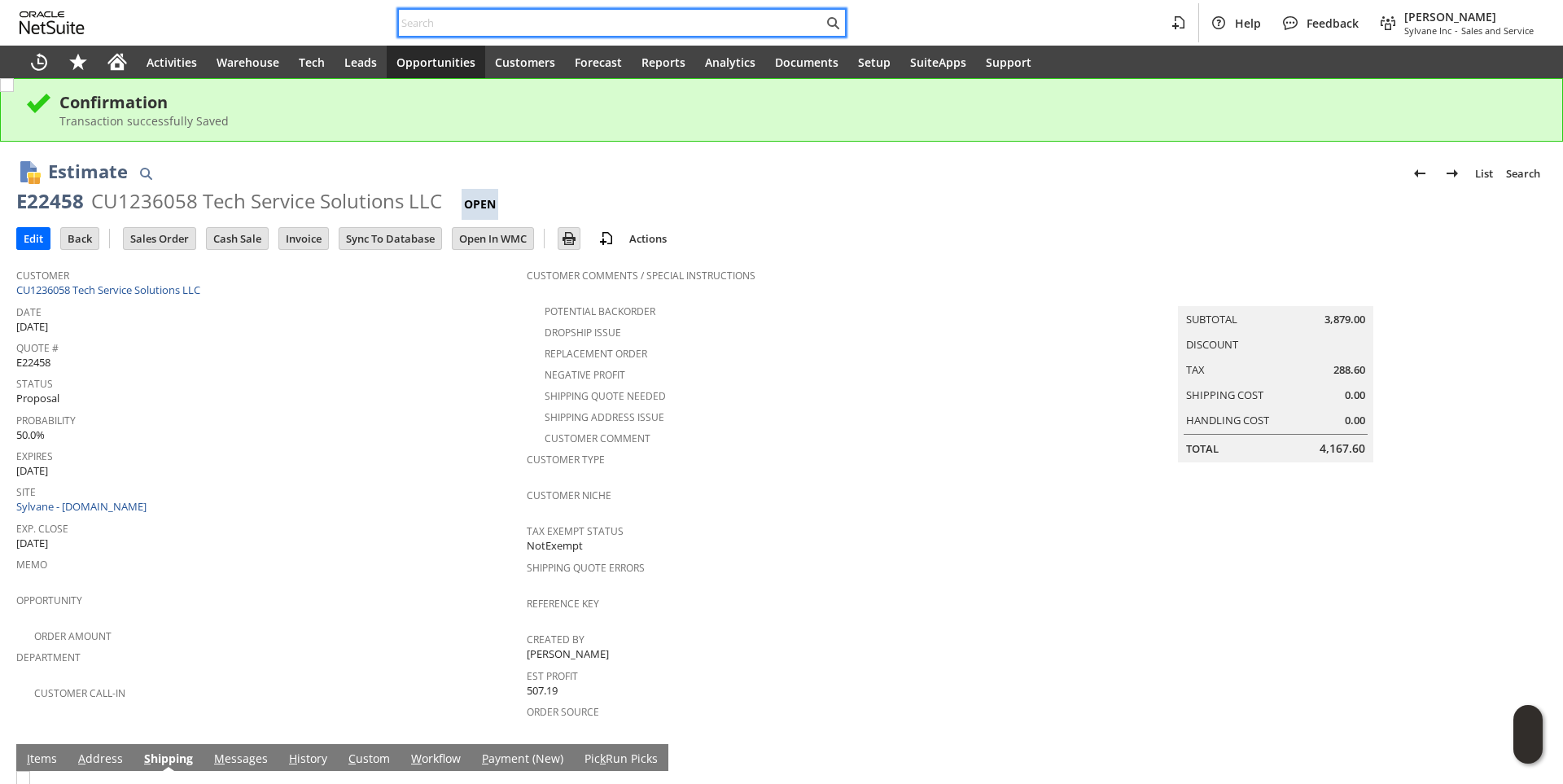
paste input "E22444"
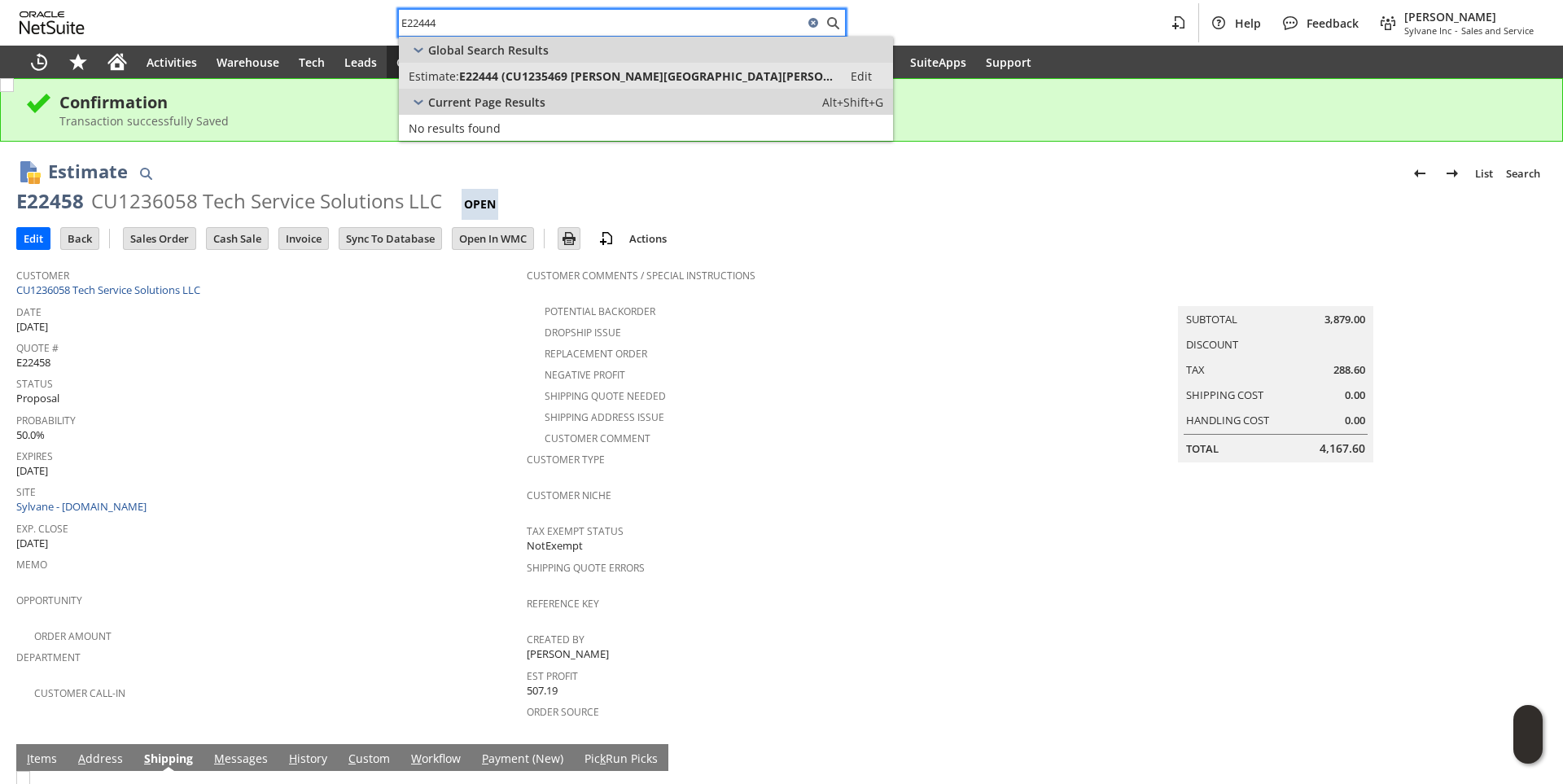
type input "E22444"
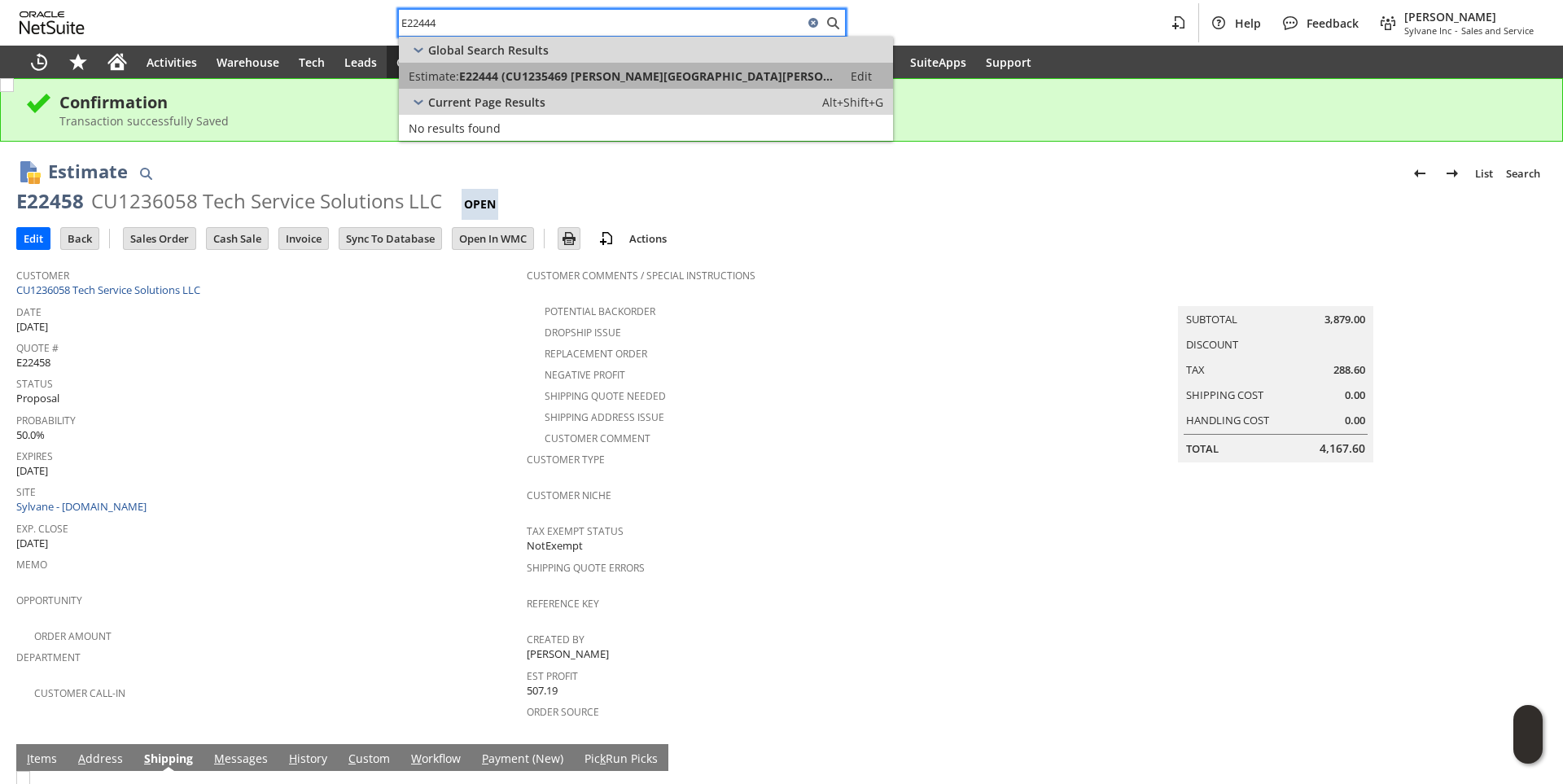
click at [522, 73] on span "E22444 (CU1235469 Walter Reed National Military Medical Center)" at bounding box center [646, 76] width 374 height 15
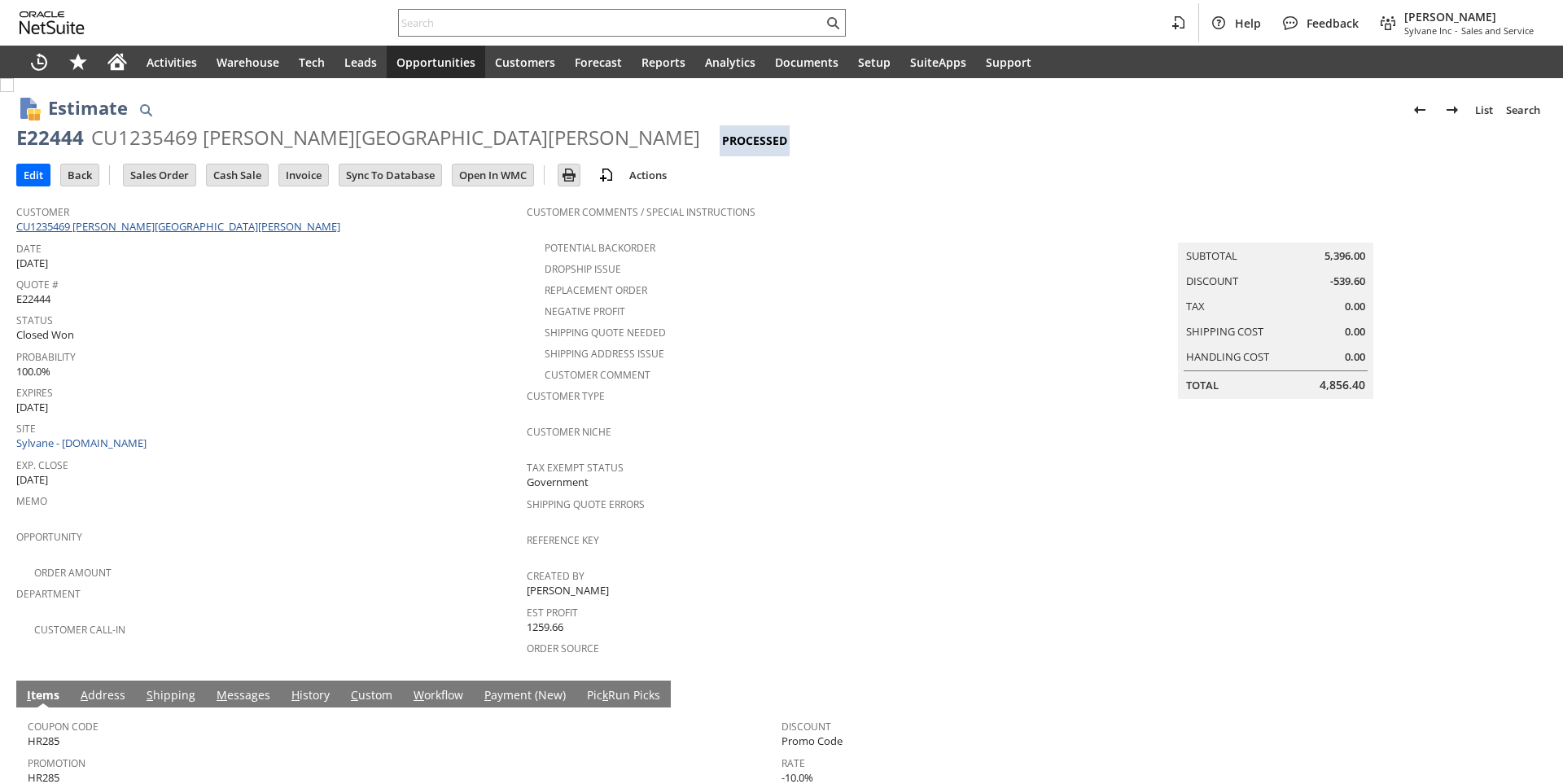
click at [203, 227] on link "CU1235469 [PERSON_NAME][GEOGRAPHIC_DATA][PERSON_NAME]" at bounding box center [180, 226] width 328 height 15
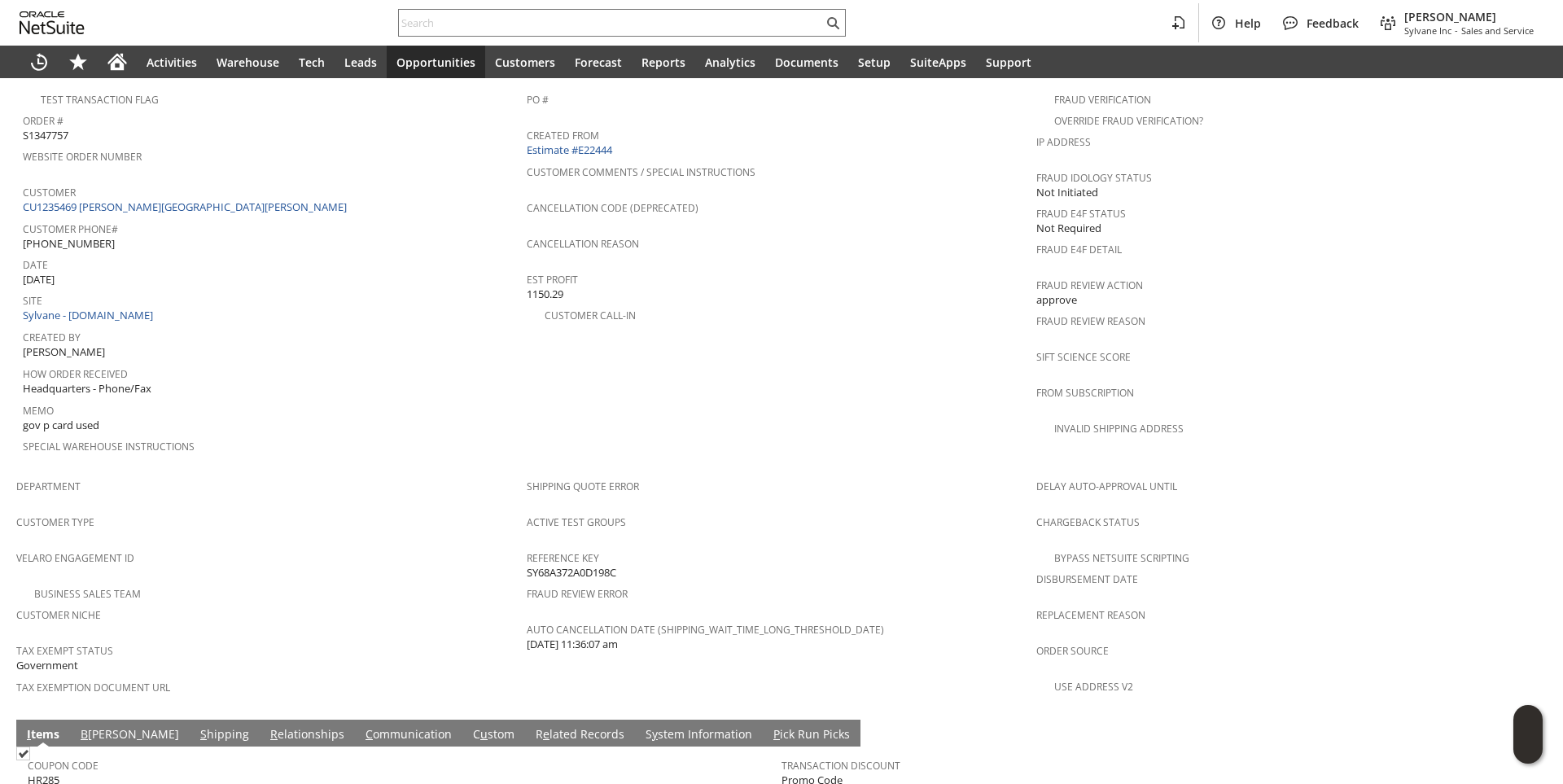
scroll to position [874, 0]
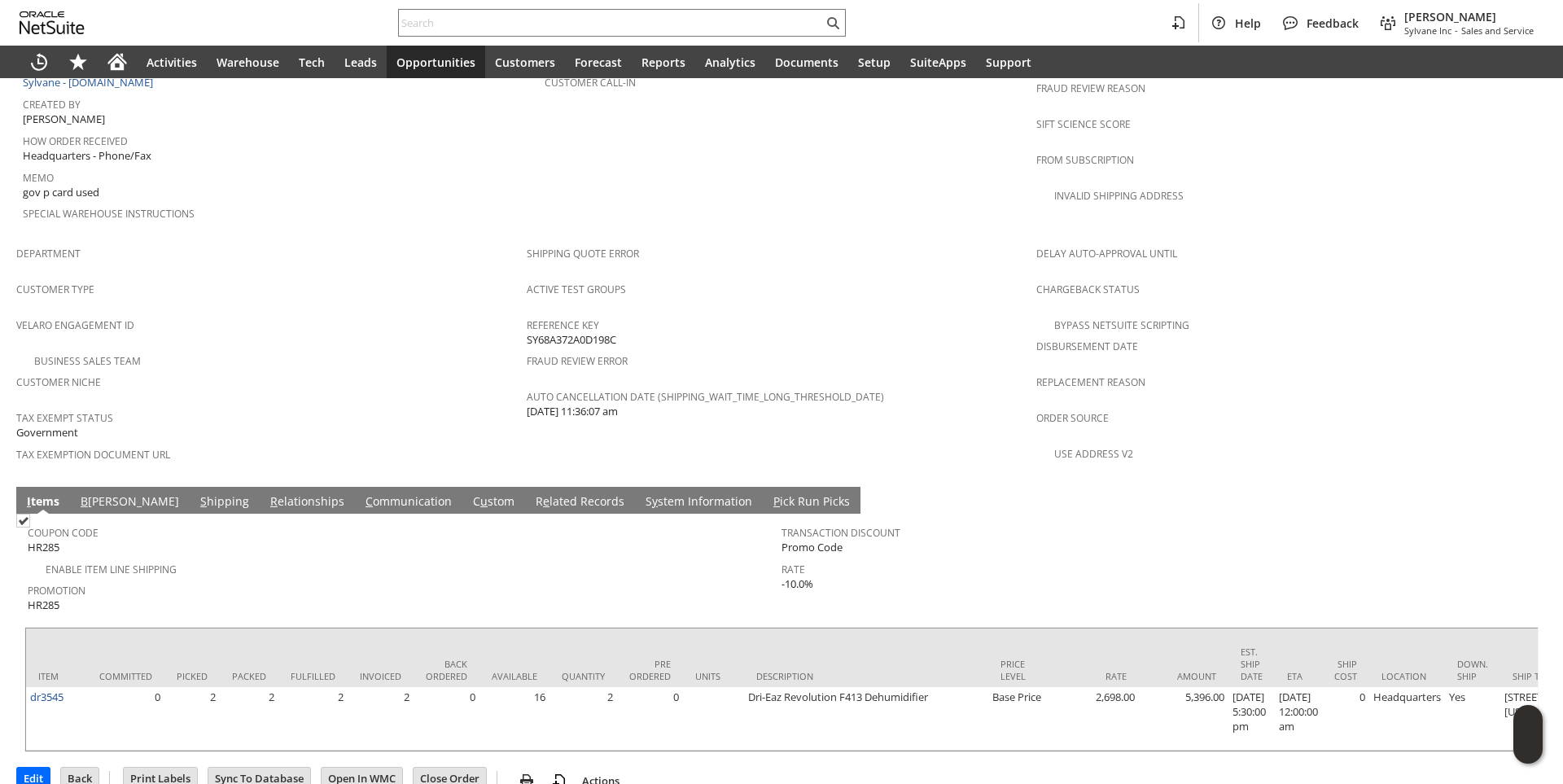
click at [362, 493] on link "C ommunication" at bounding box center [409, 502] width 94 height 18
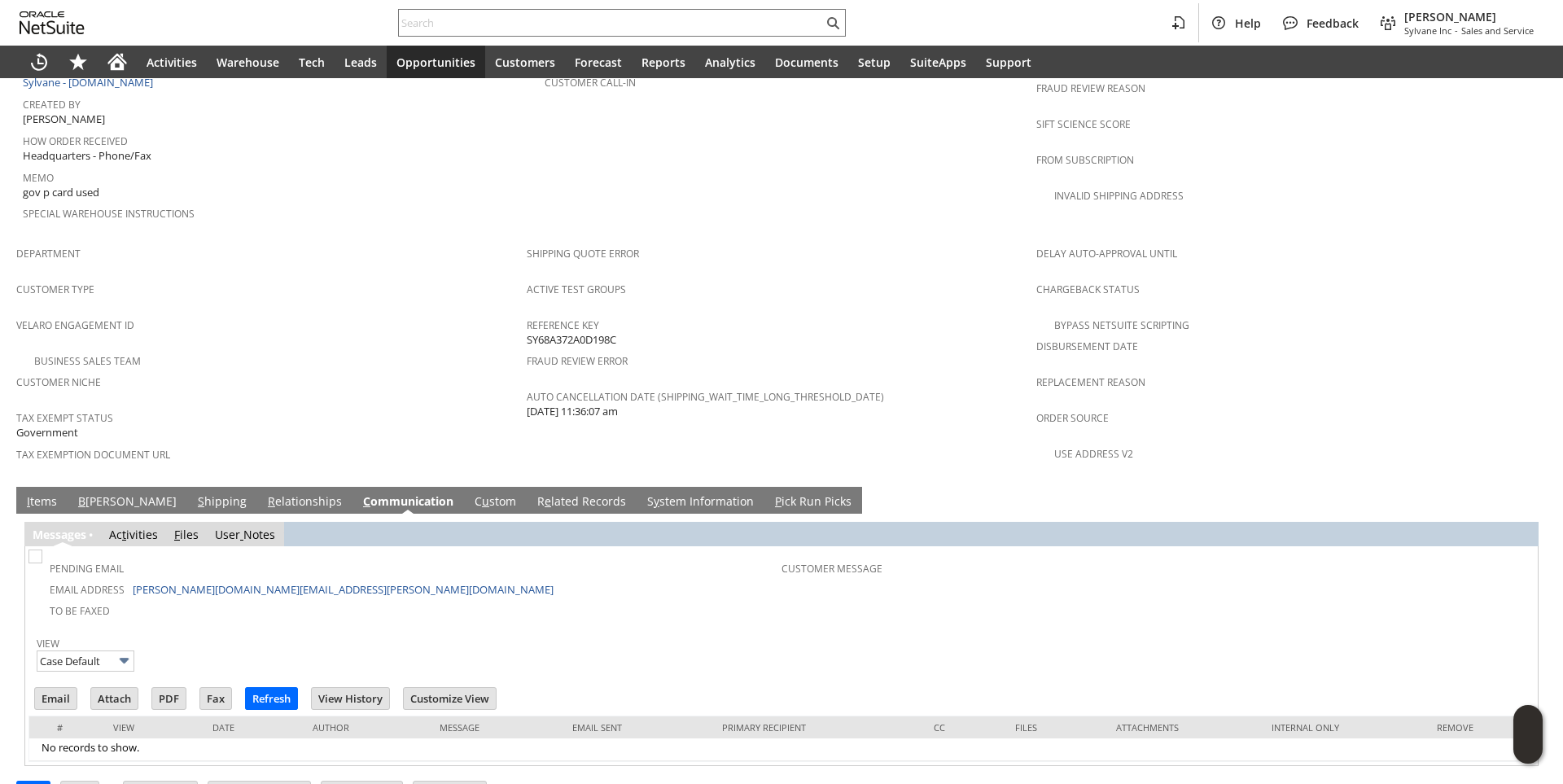
scroll to position [0, 0]
click at [46, 687] on input "Email" at bounding box center [56, 698] width 42 height 21
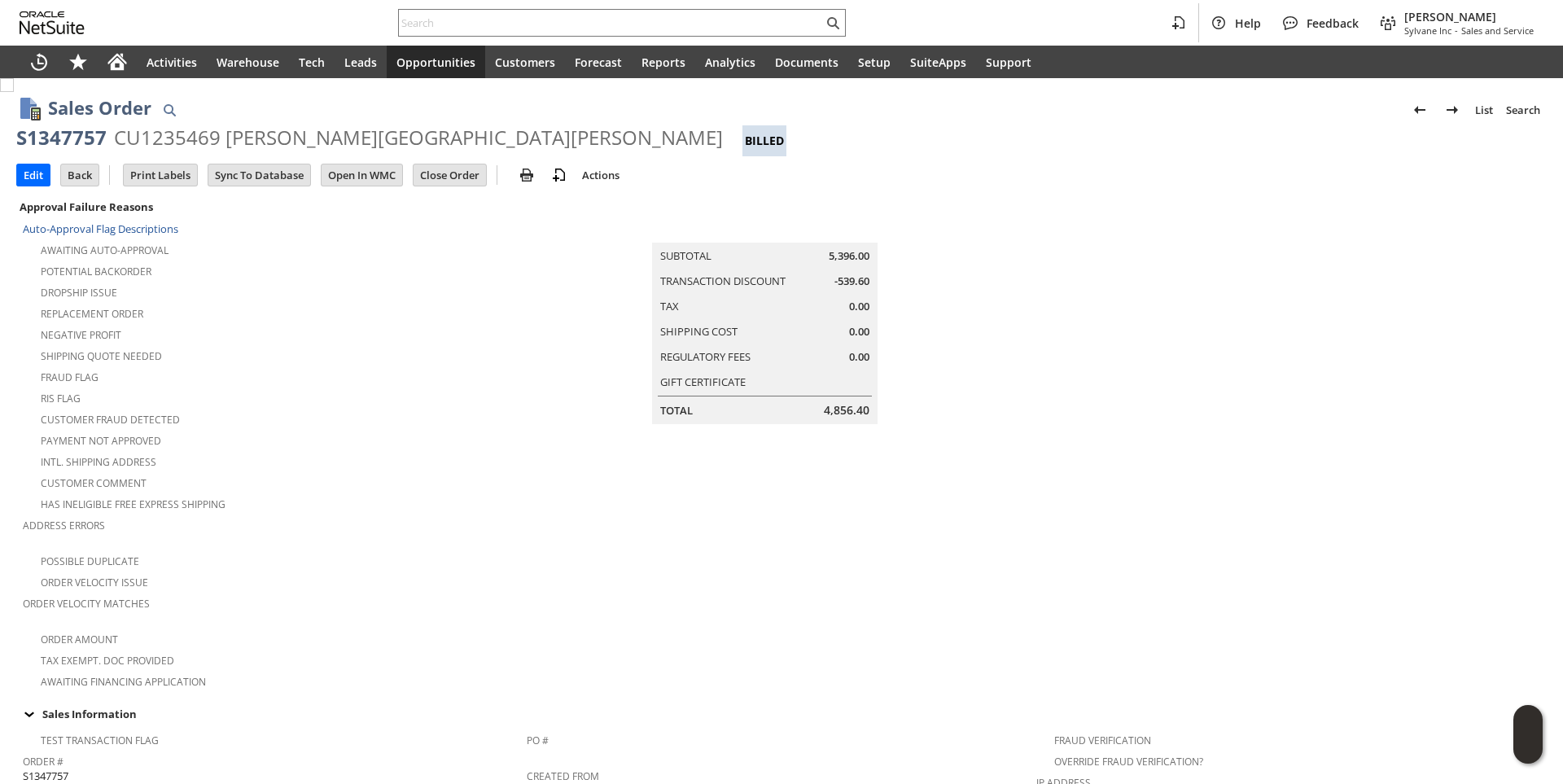
drag, startPoint x: 113, startPoint y: 138, endPoint x: 629, endPoint y: 142, distance: 516.0
click at [629, 142] on div "CU1235469 [PERSON_NAME][GEOGRAPHIC_DATA][PERSON_NAME]" at bounding box center [418, 138] width 609 height 26
copy div "CU1235469 [PERSON_NAME][GEOGRAPHIC_DATA][PERSON_NAME]"
